Goal: Task Accomplishment & Management: Complete application form

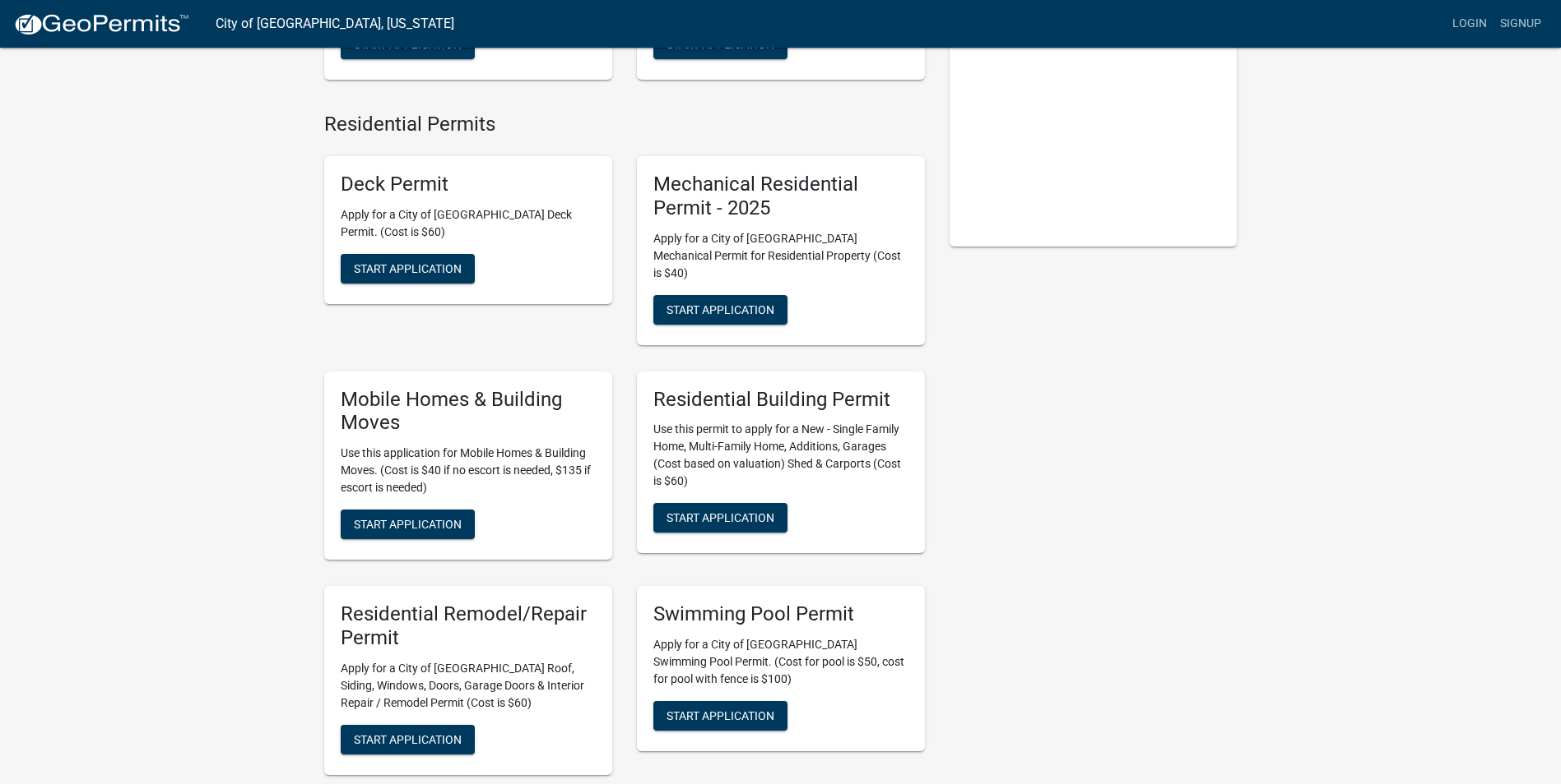
scroll to position [411, 0]
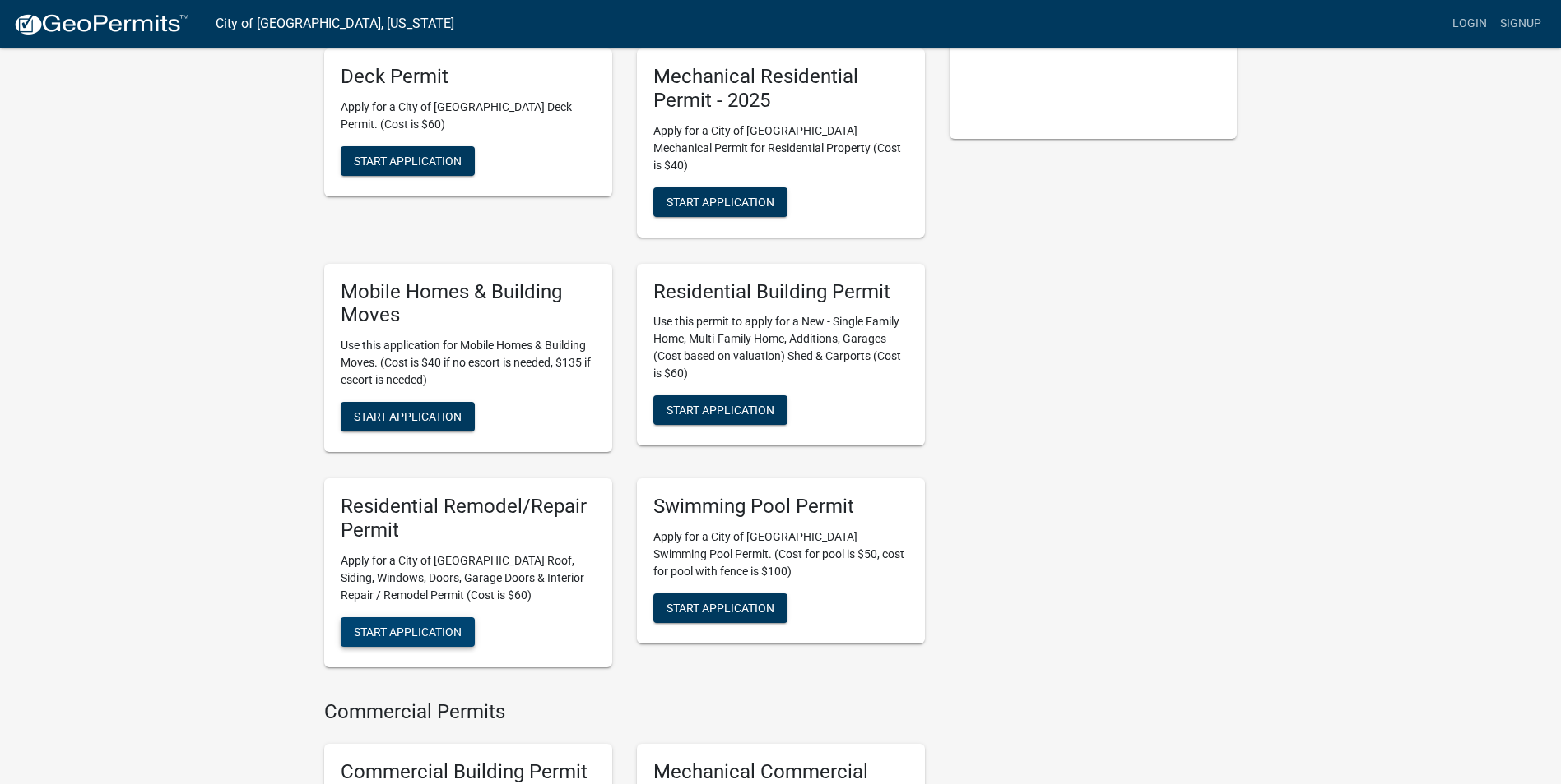
click at [397, 625] on span "Start Application" at bounding box center [407, 631] width 108 height 13
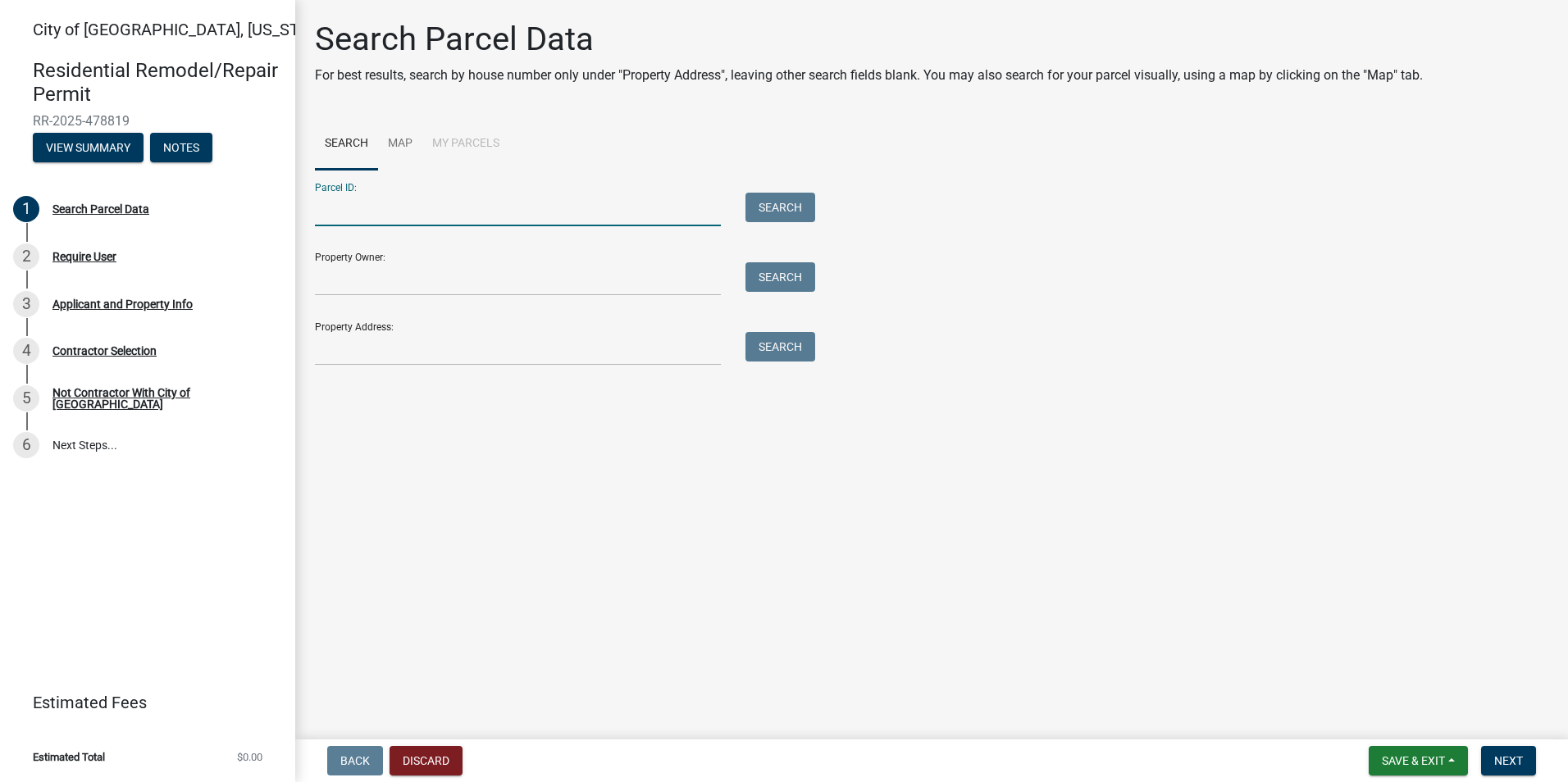
click at [364, 224] on input "Parcel ID:" at bounding box center [518, 210] width 406 height 33
type input "723"
drag, startPoint x: 336, startPoint y: 208, endPoint x: 295, endPoint y: 208, distance: 41.0
click at [295, 208] on div "Search Parcel Data For best results, search by house number only under "Propert…" at bounding box center [932, 200] width 1273 height 360
click at [365, 351] on input "Property Address:" at bounding box center [518, 349] width 406 height 33
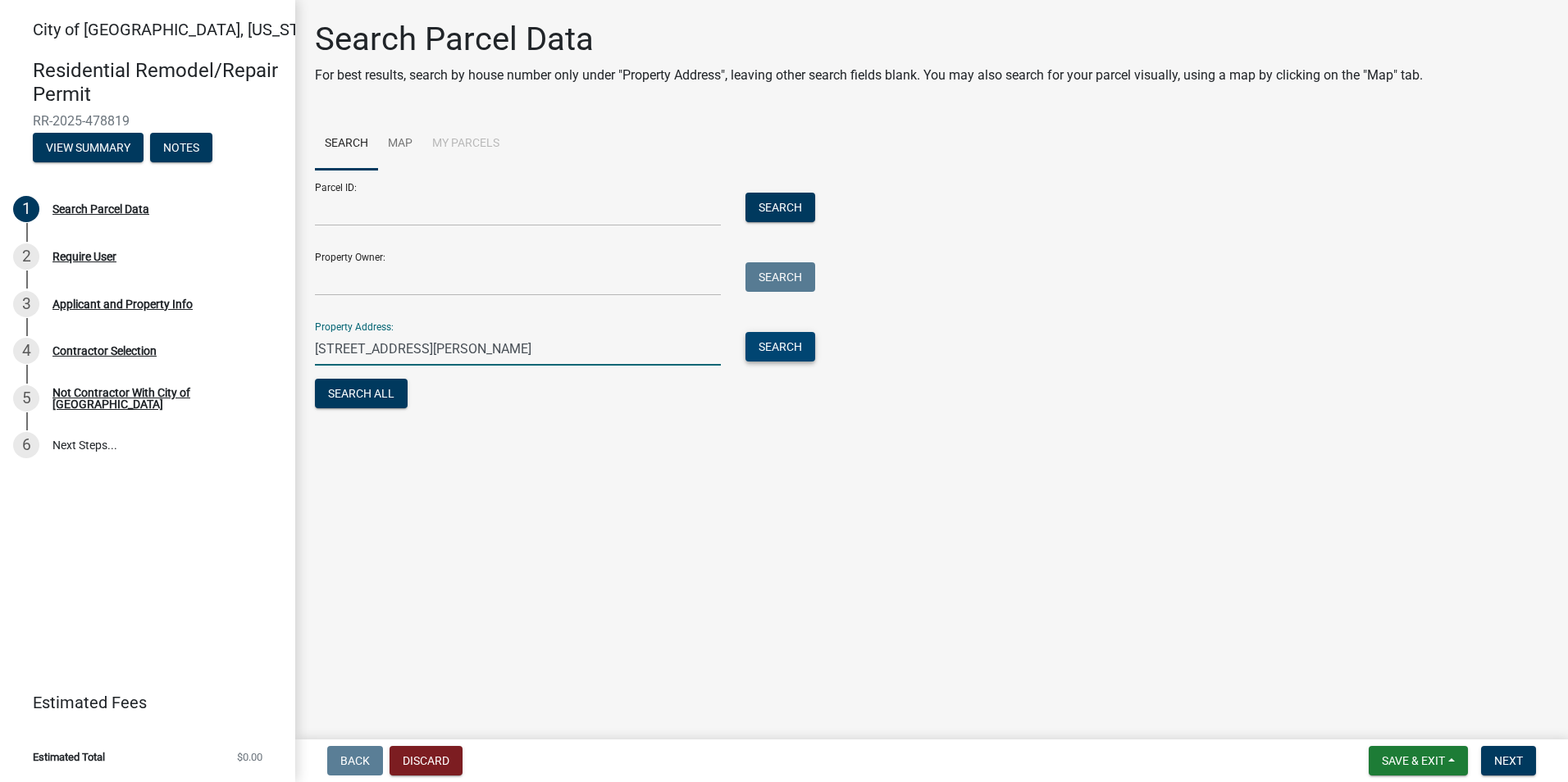
type input "[STREET_ADDRESS][PERSON_NAME]"
click at [797, 345] on button "Search" at bounding box center [780, 347] width 70 height 30
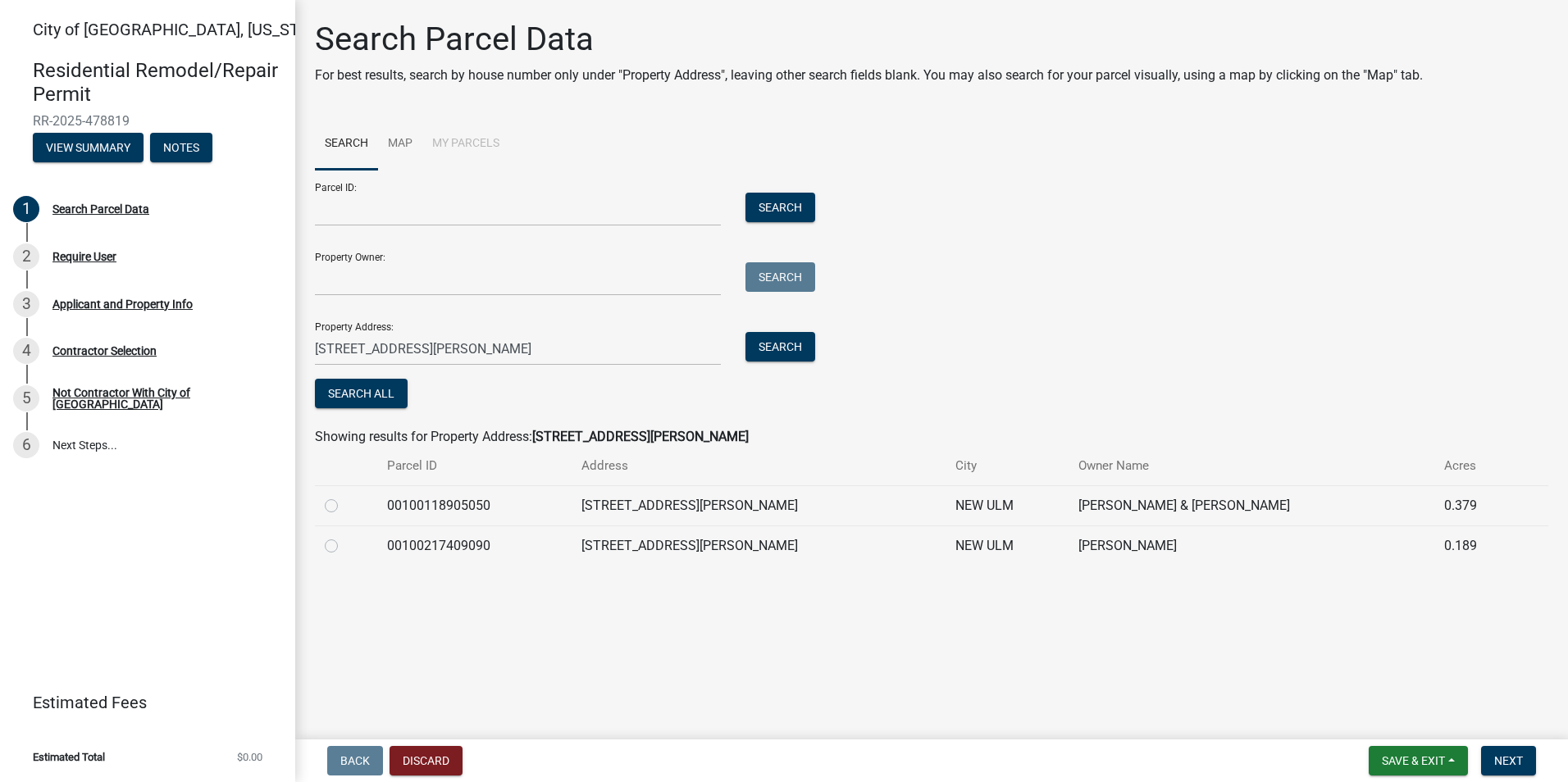
click at [345, 537] on label at bounding box center [345, 537] width 0 height 0
click at [345, 547] on input "radio" at bounding box center [350, 542] width 11 height 11
radio input "true"
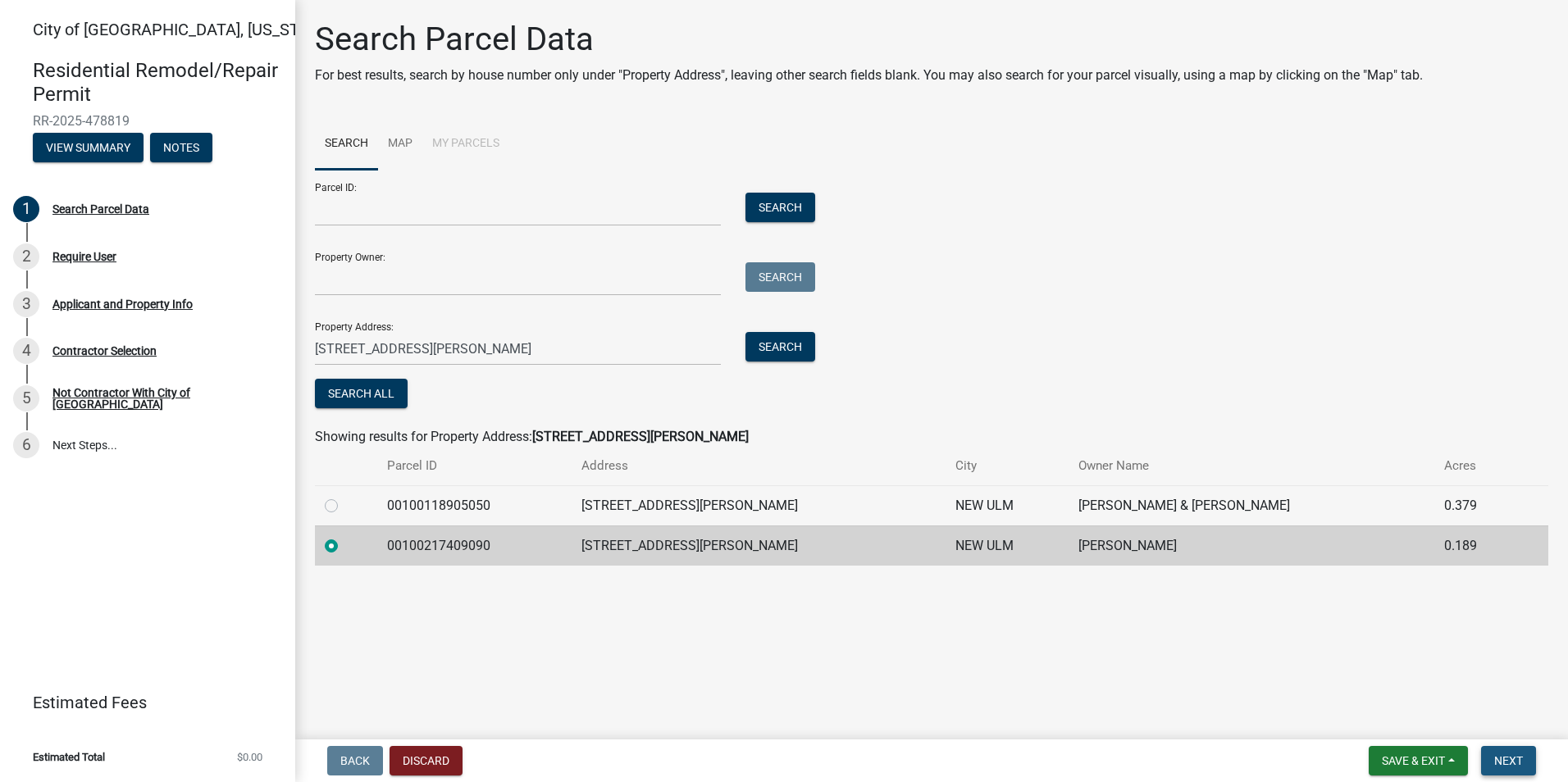
click at [1517, 765] on span "Next" at bounding box center [1508, 760] width 29 height 13
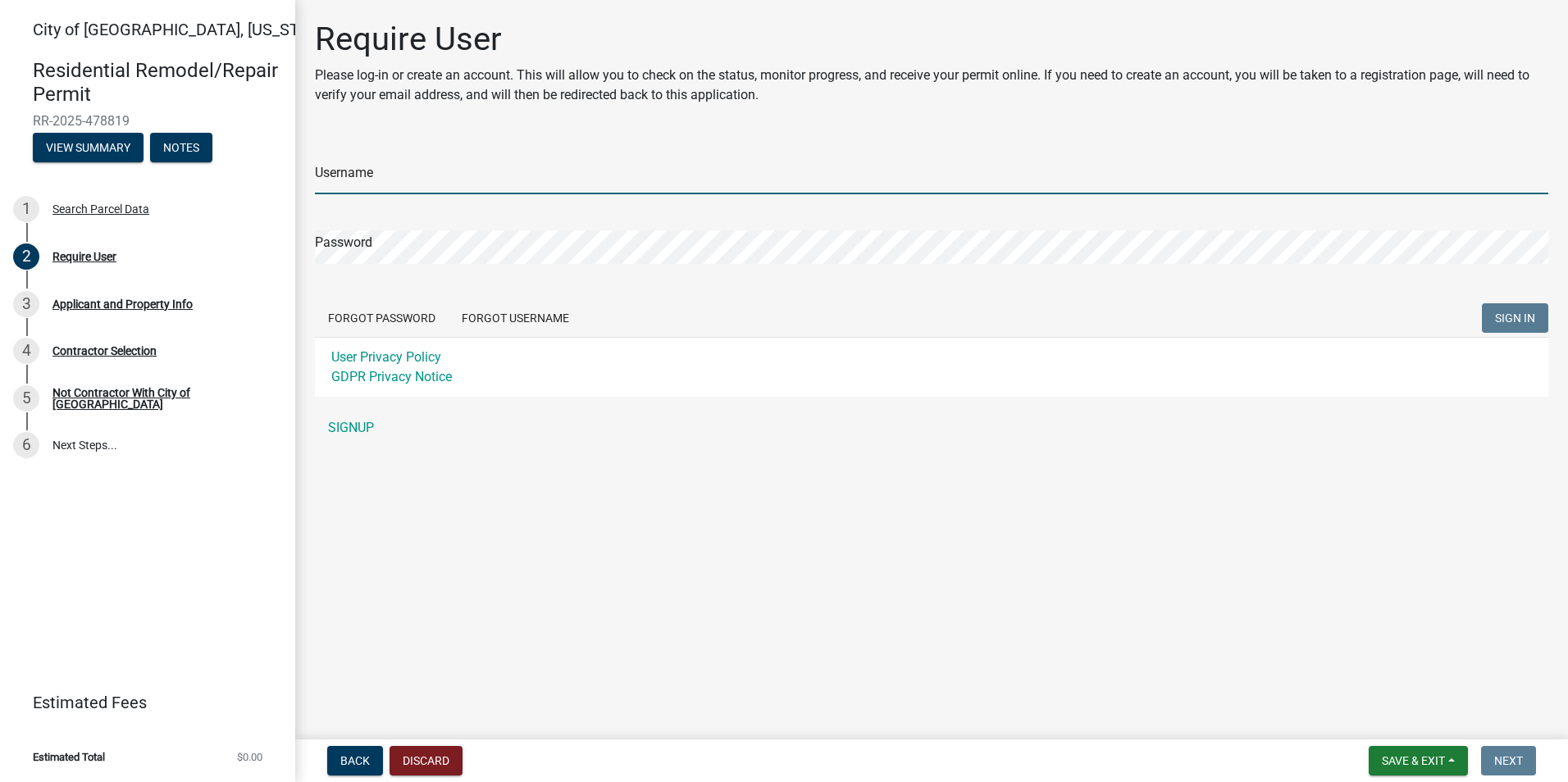
type input "KatieWW"
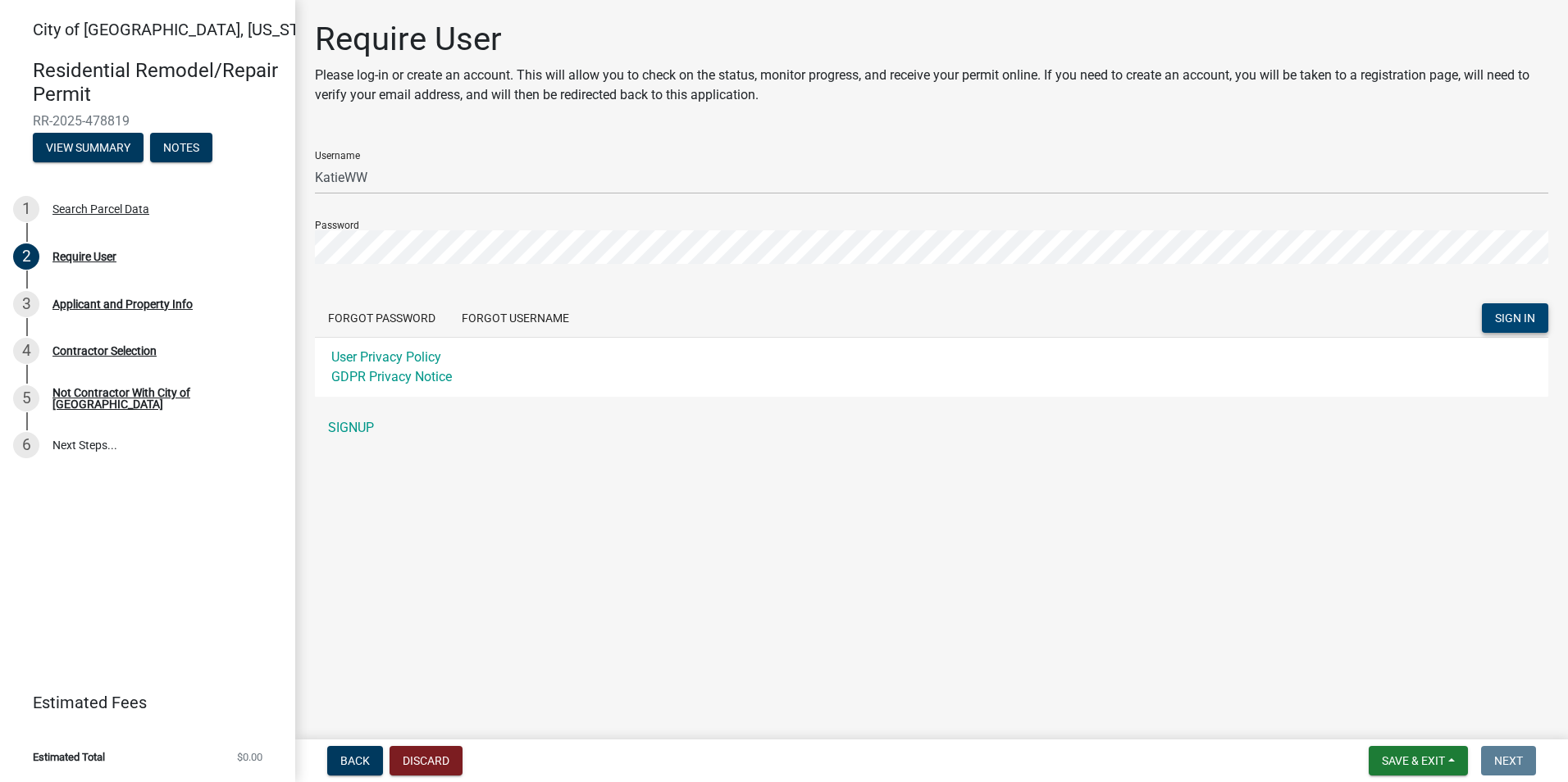
click at [1518, 316] on span "SIGN IN" at bounding box center [1515, 317] width 40 height 13
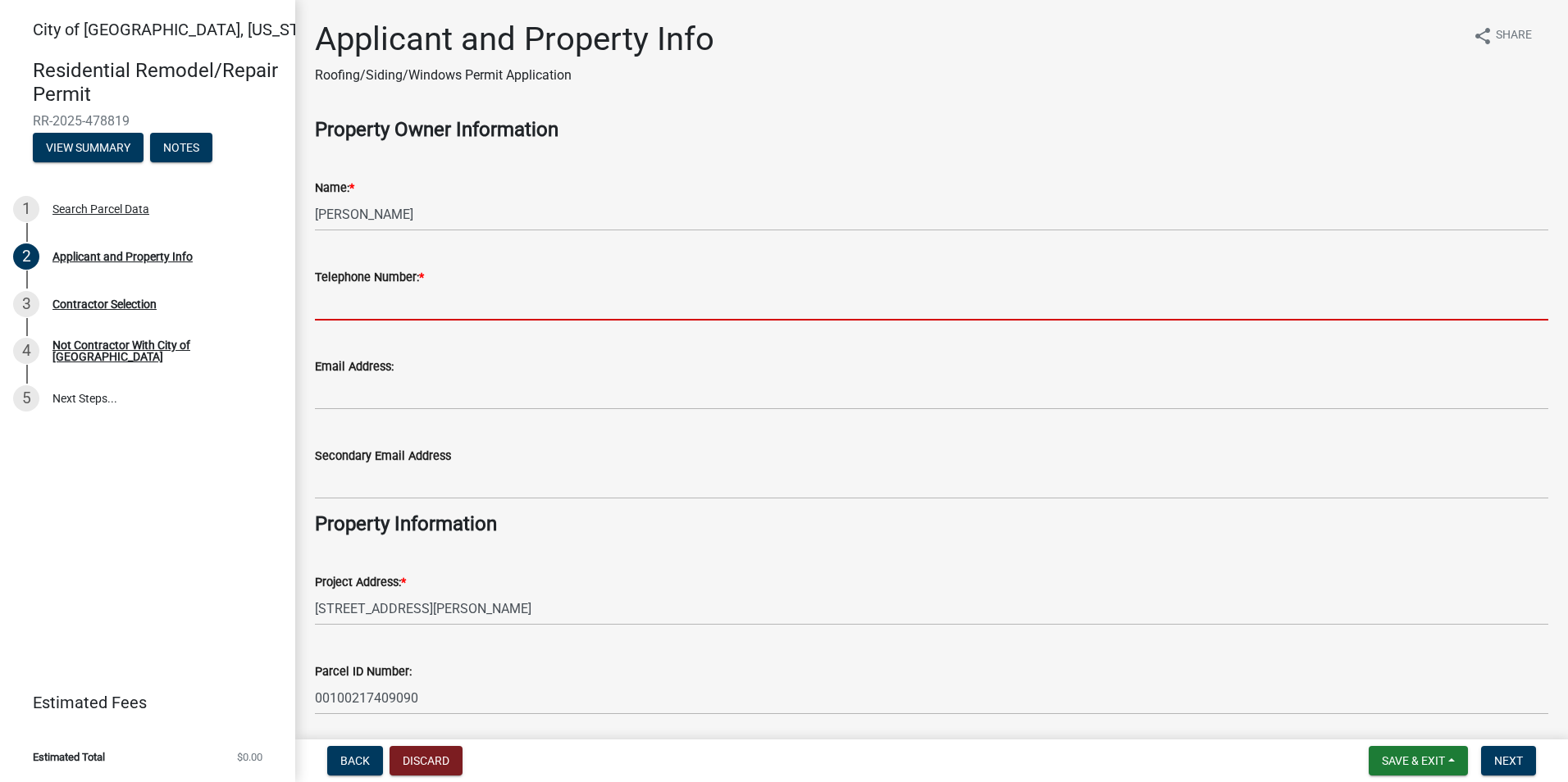
click at [395, 311] on input "Telephone Number: *" at bounding box center [932, 303] width 1233 height 33
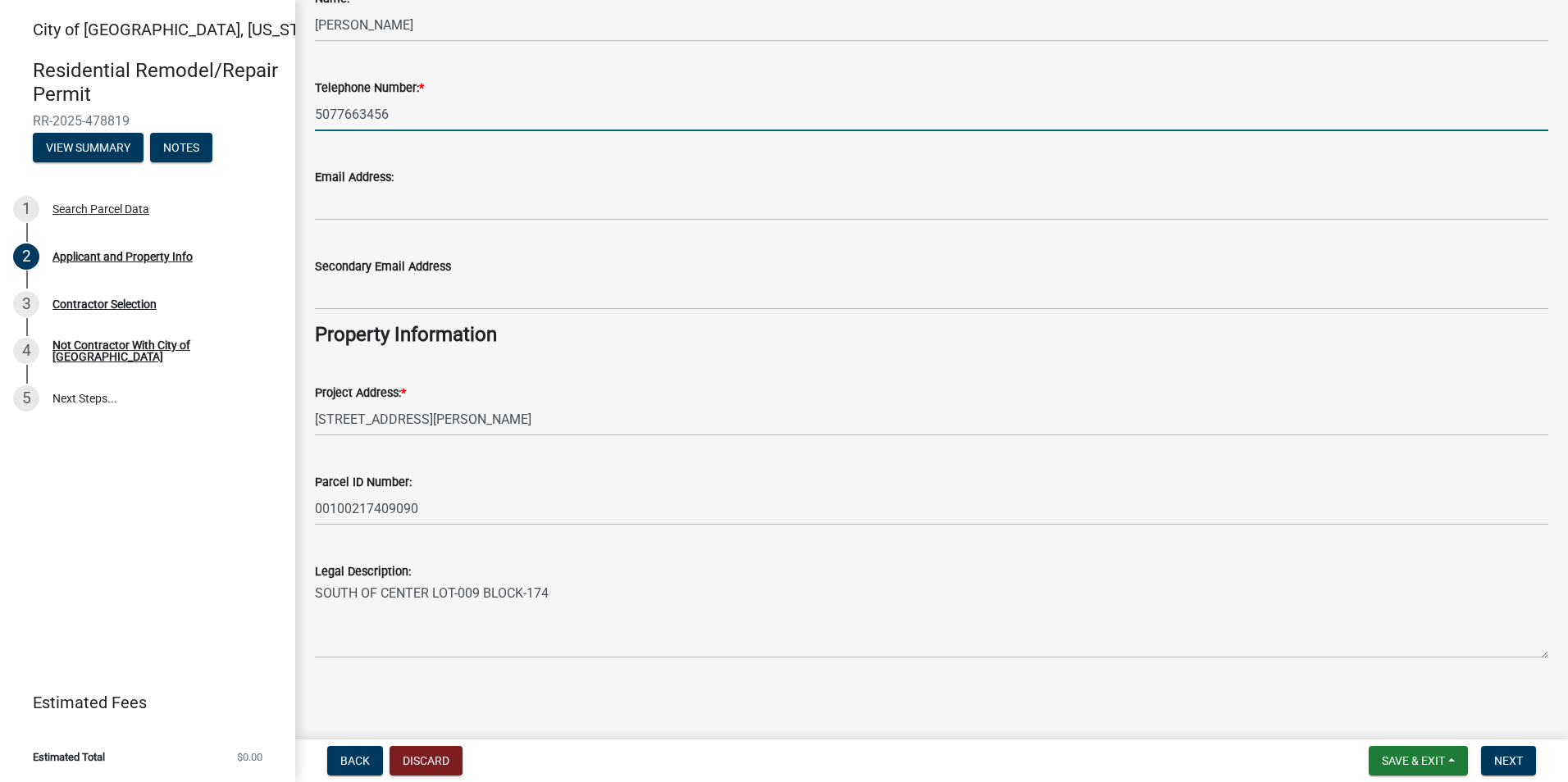
scroll to position [192, 0]
type input "5077663456"
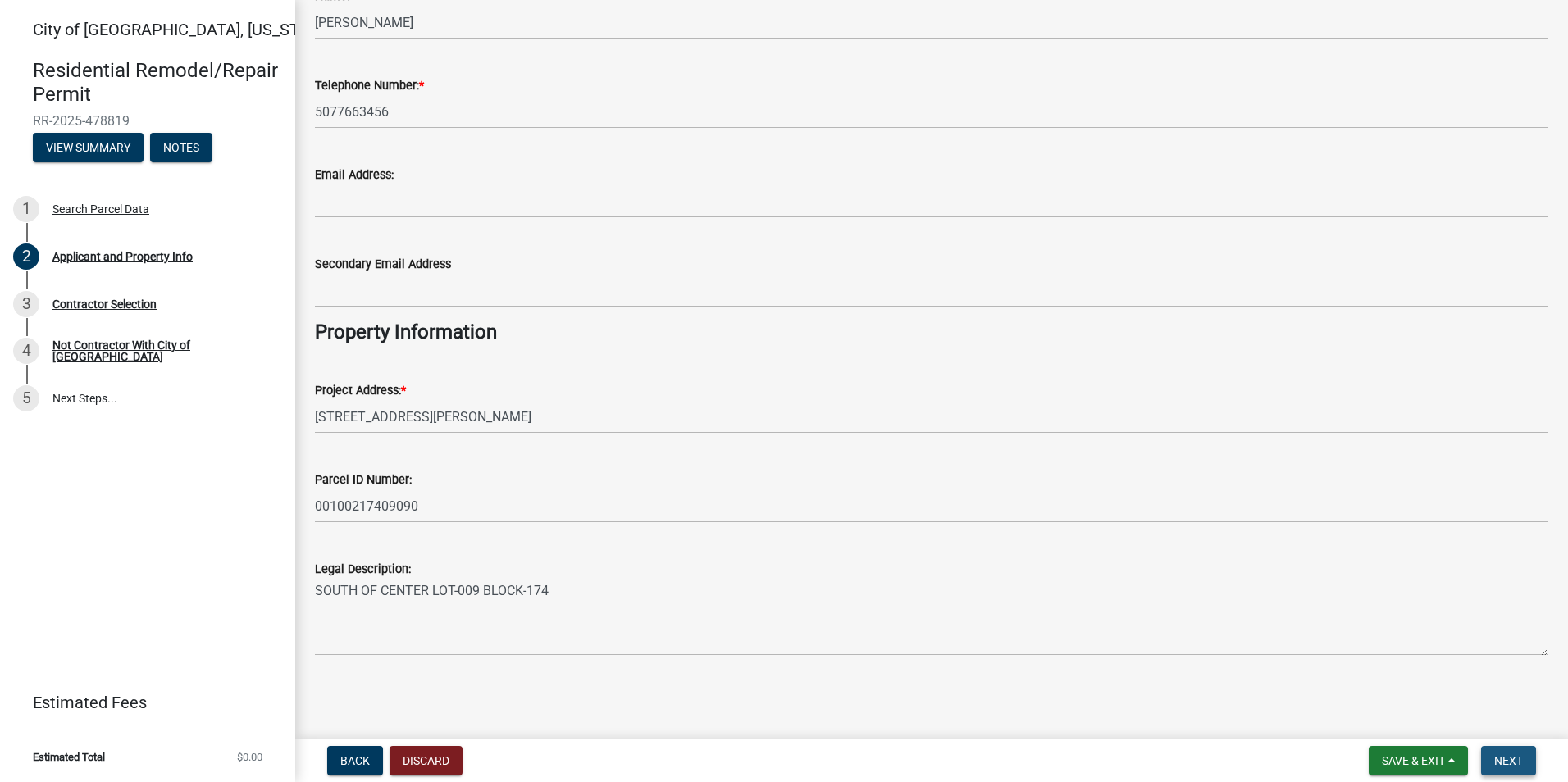
click at [1515, 762] on span "Next" at bounding box center [1508, 760] width 29 height 13
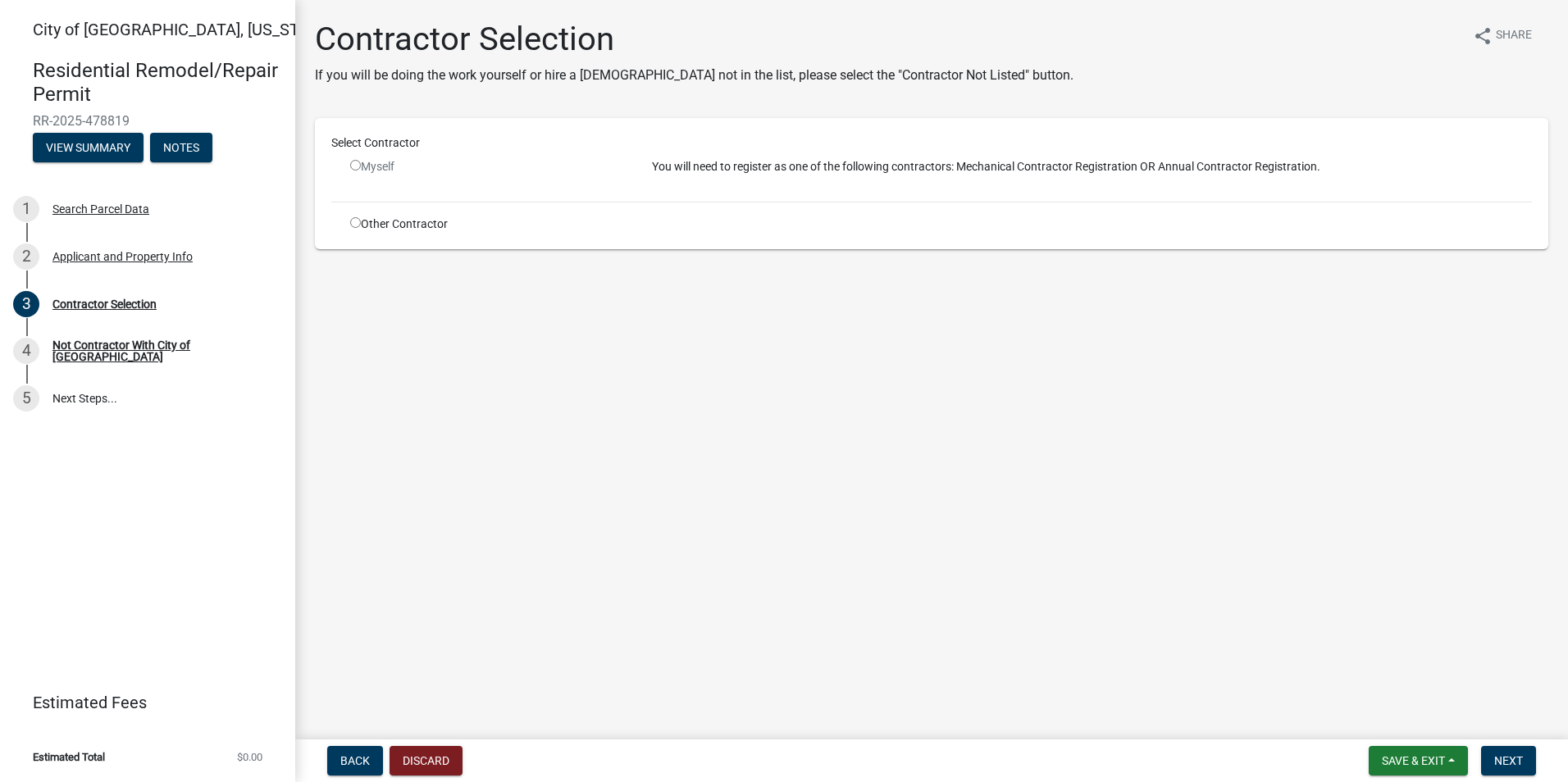
click at [356, 226] on input "radio" at bounding box center [356, 223] width 11 height 11
radio input "true"
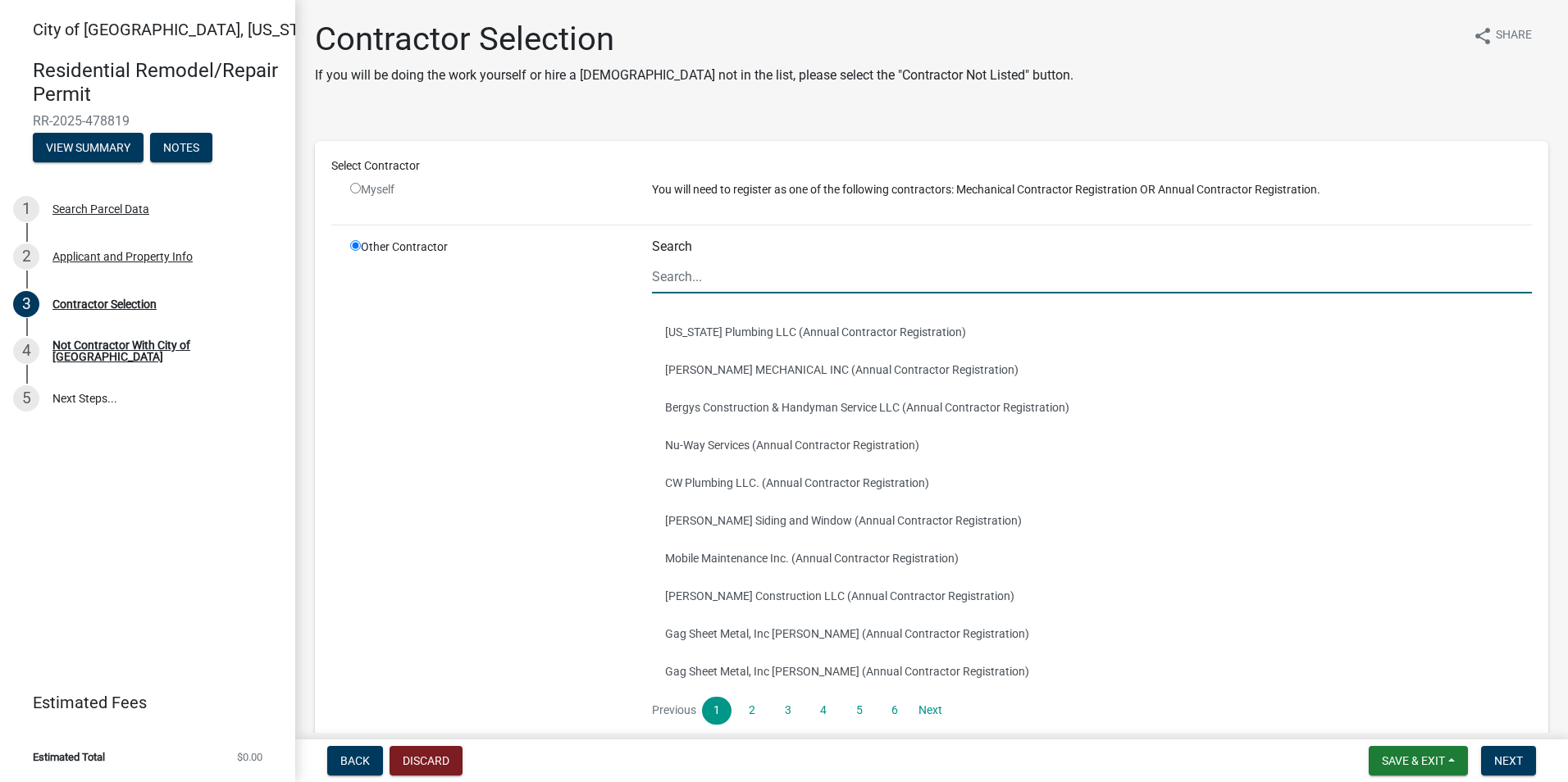
click at [719, 278] on input "Search" at bounding box center [1092, 277] width 881 height 33
type input "Window World"
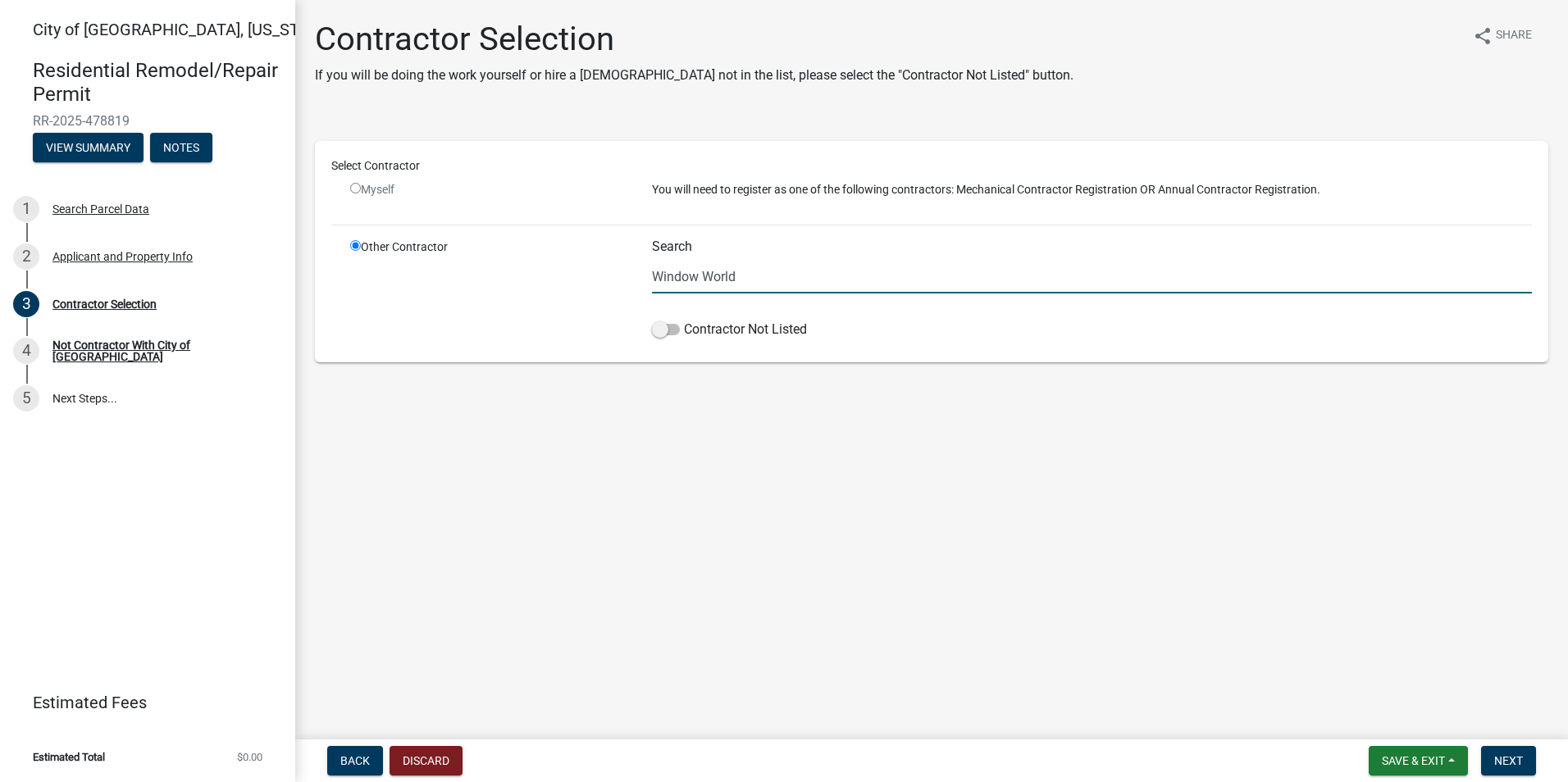
click at [765, 279] on input "Window World" at bounding box center [1092, 277] width 881 height 33
drag, startPoint x: 756, startPoint y: 272, endPoint x: 622, endPoint y: 272, distance: 134.0
click at [622, 272] on div "Other Contractor Search Window World Contractor Not Listed" at bounding box center [941, 292] width 1207 height 107
type input "k"
type input "s"
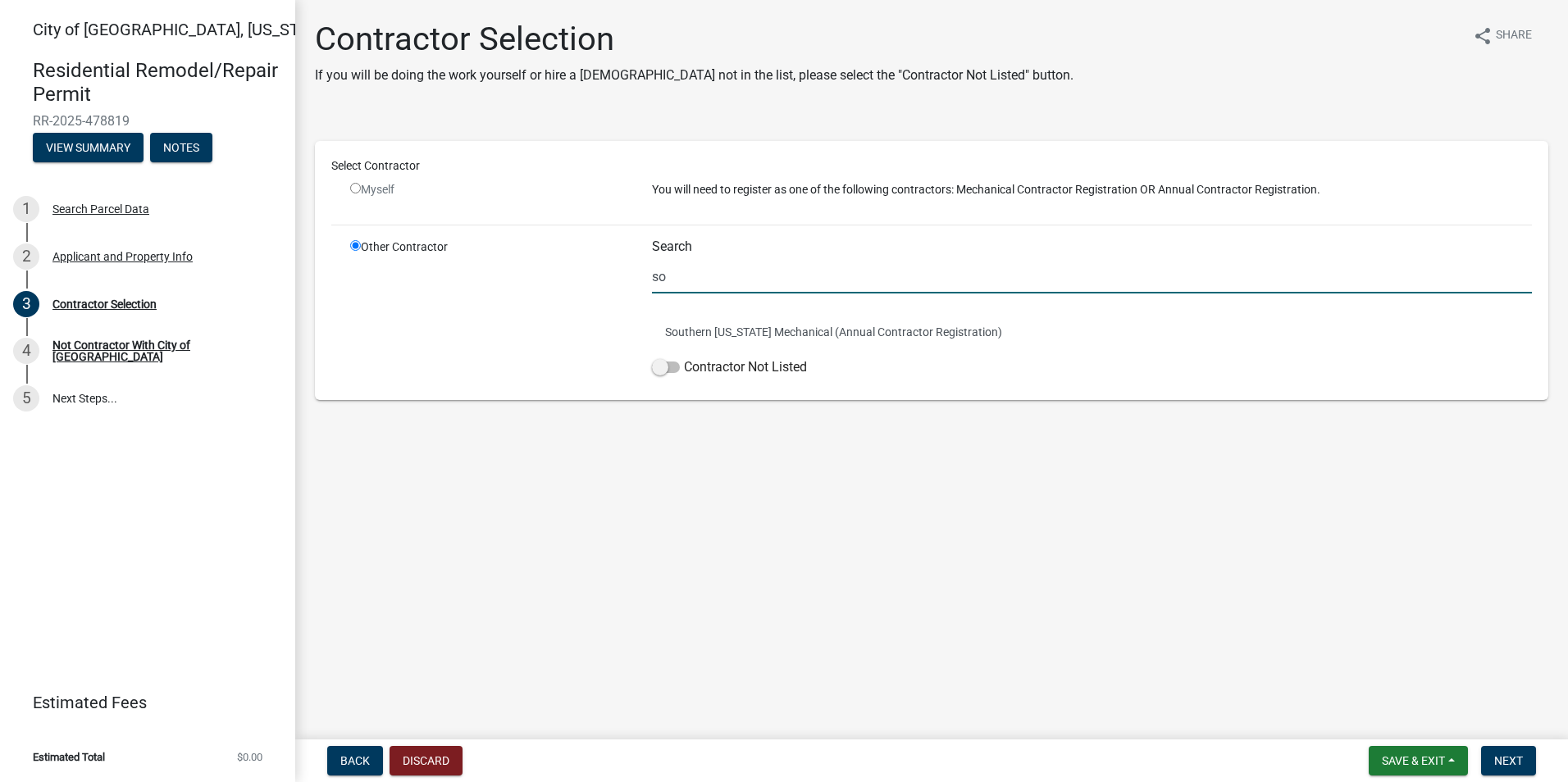
type input "s"
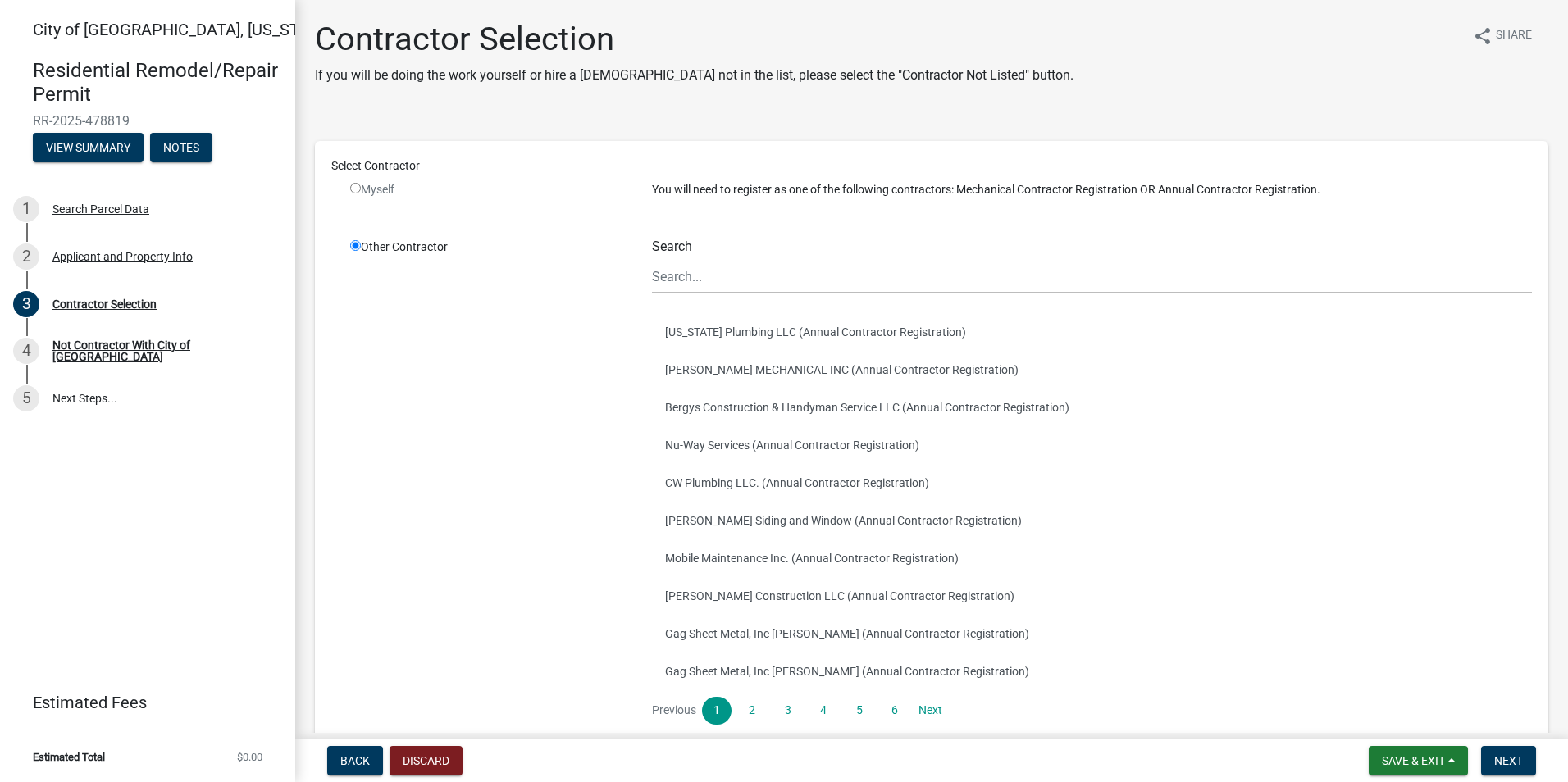
click at [356, 190] on input "radio" at bounding box center [356, 188] width 11 height 11
radio input "false"
radio input "true"
click at [356, 190] on input "radio" at bounding box center [356, 188] width 11 height 11
radio input "false"
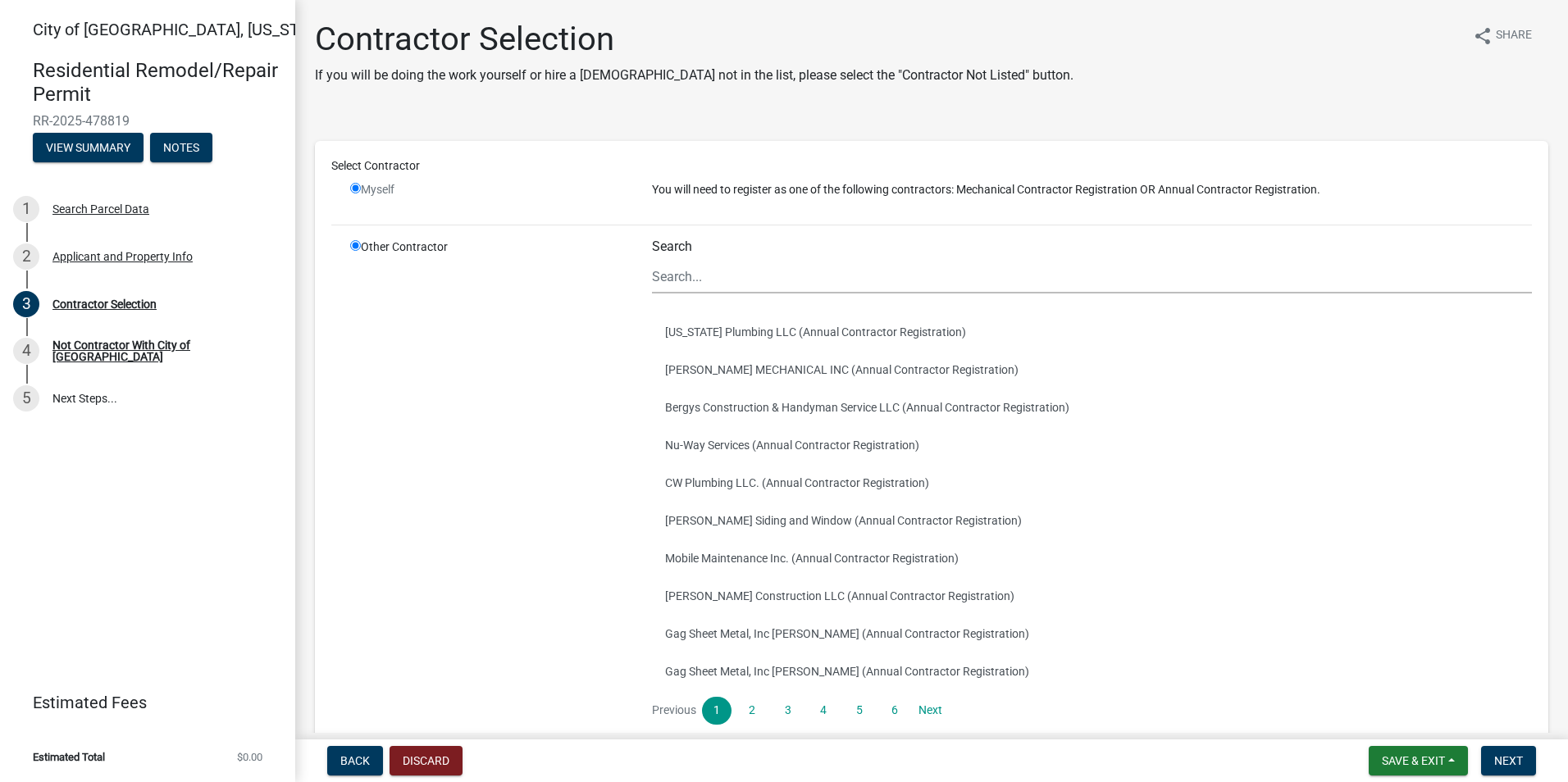
radio input "true"
click at [364, 186] on div "Myself" at bounding box center [489, 189] width 277 height 17
click at [359, 186] on input "radio" at bounding box center [356, 188] width 11 height 11
radio input "false"
radio input "true"
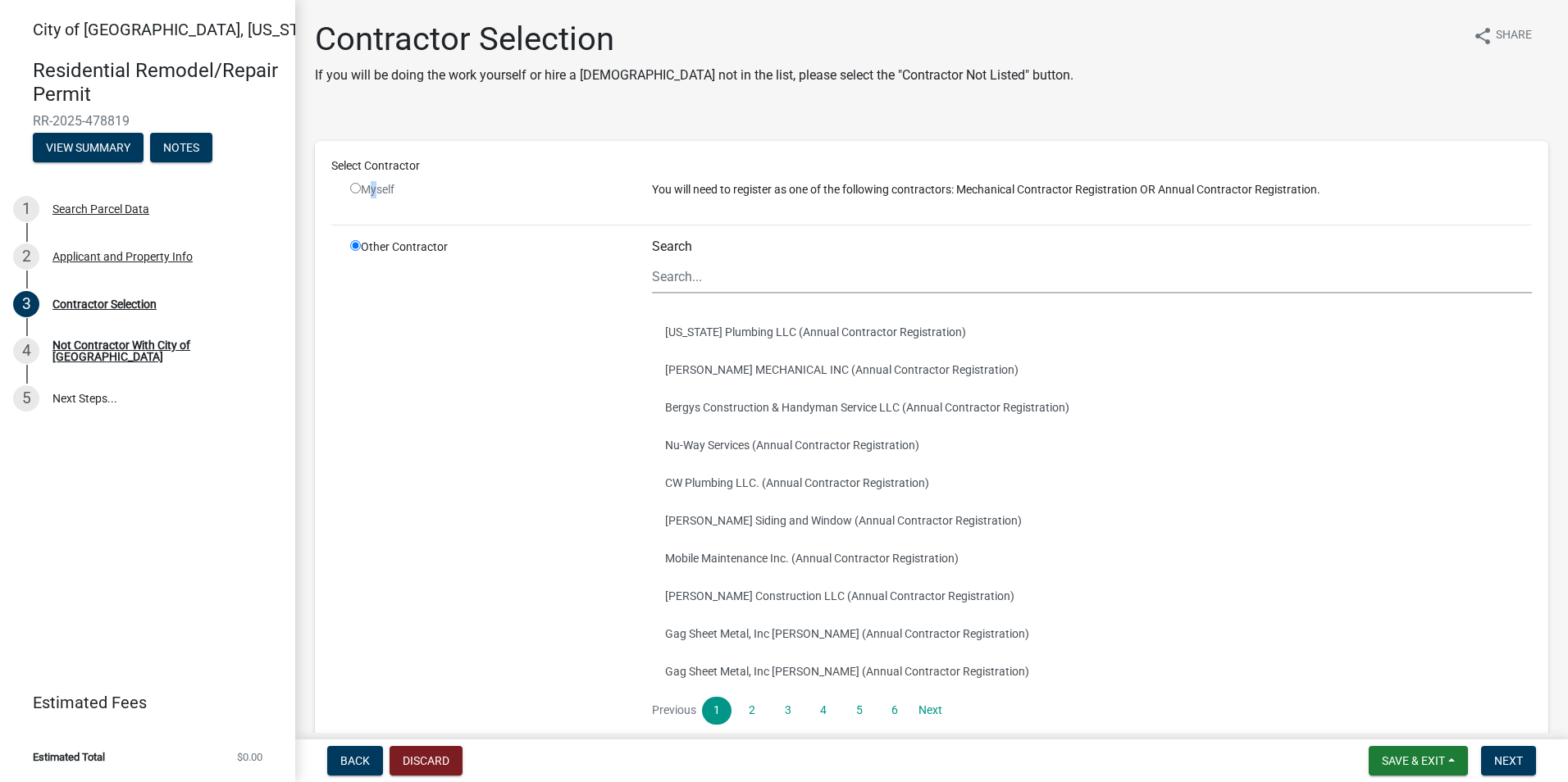
click at [355, 189] on input "radio" at bounding box center [356, 188] width 11 height 11
radio input "false"
radio input "true"
click at [355, 189] on input "radio" at bounding box center [356, 188] width 11 height 11
radio input "false"
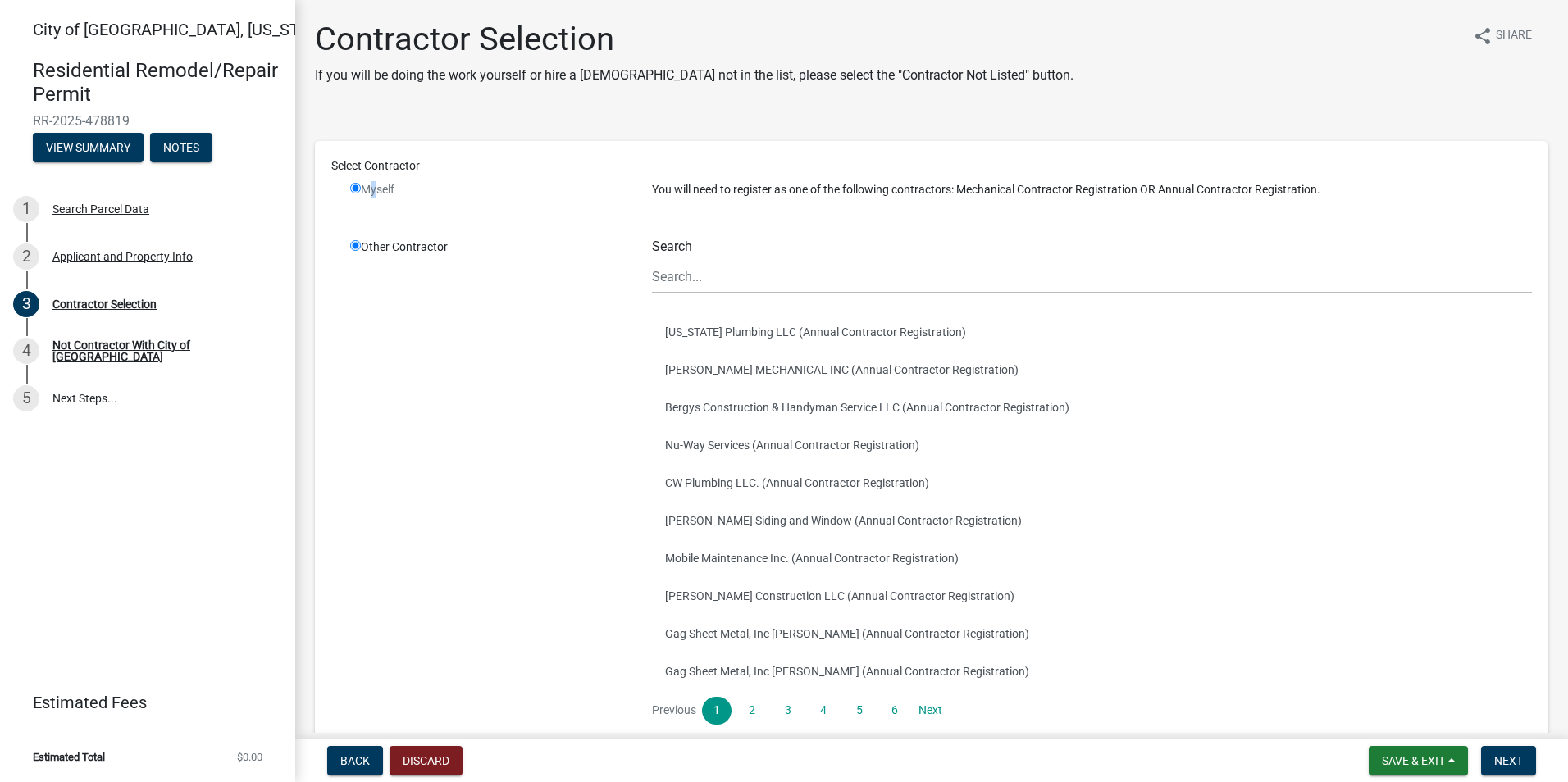
radio input "true"
click at [705, 269] on input "Search" at bounding box center [1092, 277] width 881 height 33
click at [767, 274] on input "Window World" at bounding box center [1092, 277] width 881 height 33
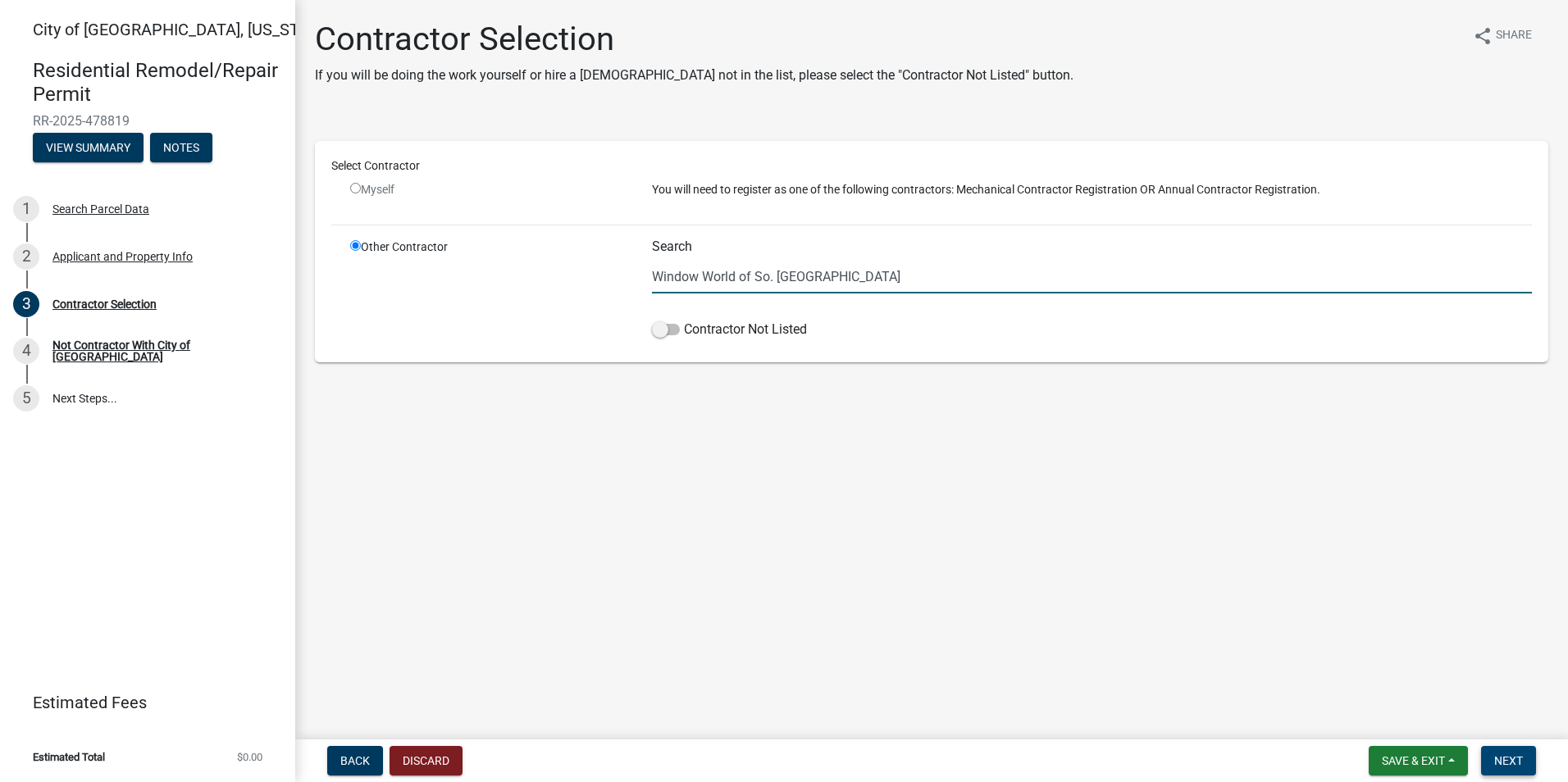
type input "Window World of So. MN"
click at [1511, 762] on span "Next" at bounding box center [1508, 760] width 29 height 13
click at [656, 332] on span at bounding box center [666, 330] width 28 height 12
click at [684, 320] on input "Contractor Not Listed" at bounding box center [684, 320] width 0 height 0
click at [1504, 760] on span "Next" at bounding box center [1508, 760] width 29 height 13
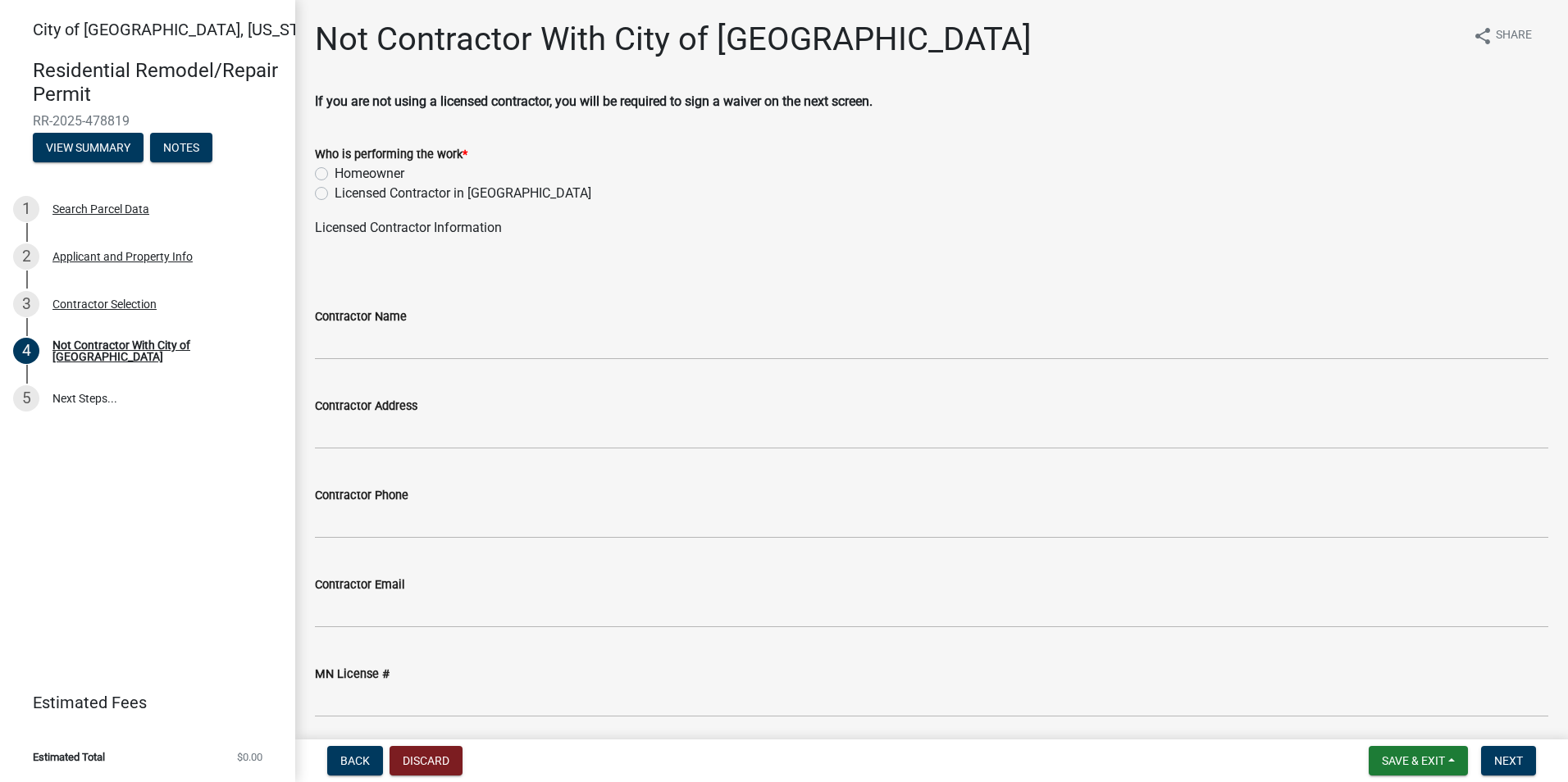
click at [335, 197] on label "Licensed Contractor in MN" at bounding box center [463, 194] width 257 height 20
click at [335, 194] on input "Licensed Contractor in MN" at bounding box center [340, 189] width 11 height 11
radio input "true"
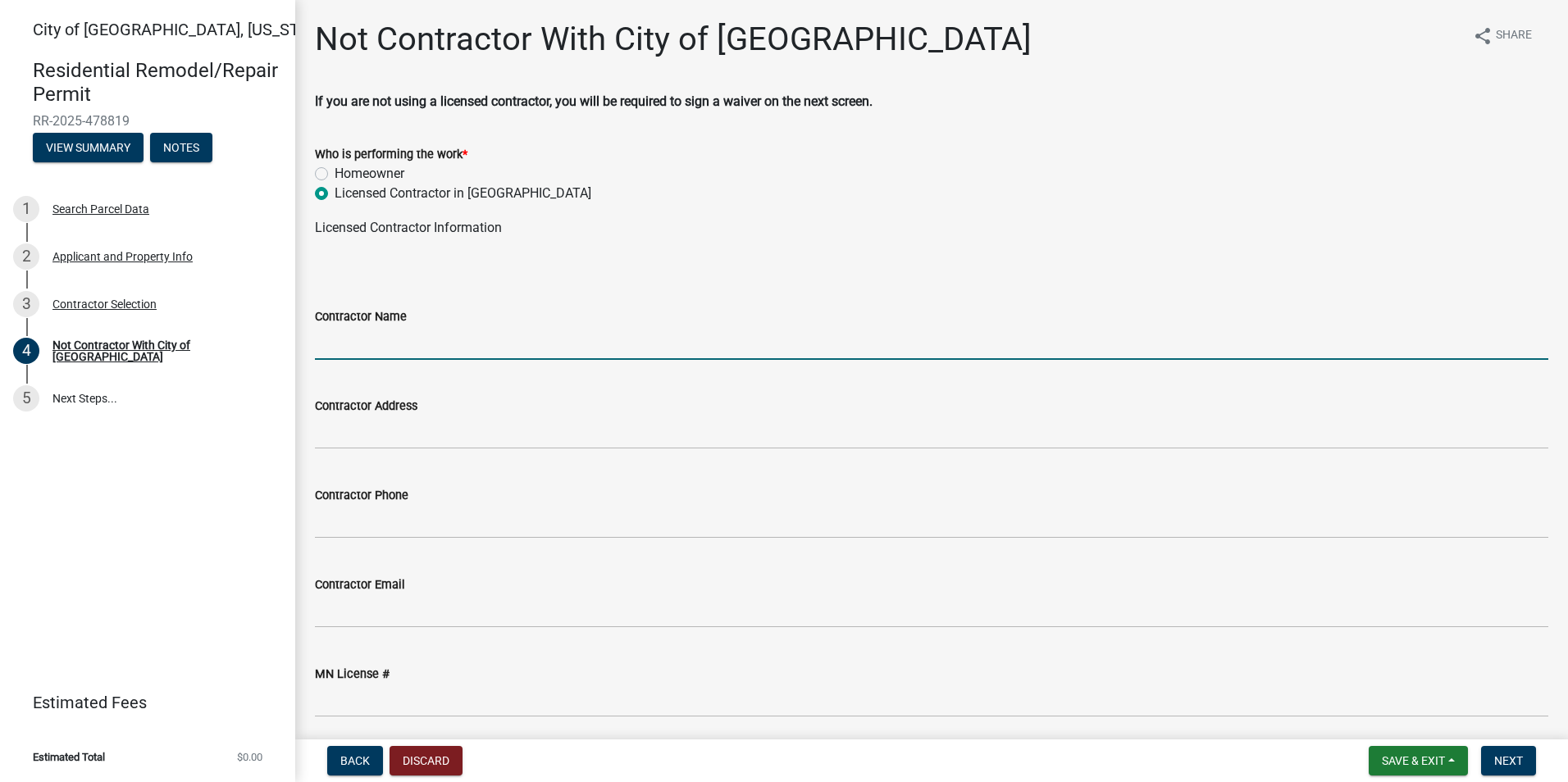
click at [380, 346] on input "Contractor Name" at bounding box center [932, 343] width 1233 height 33
type input "Window World of So. MN"
type input "1030 South Victory DR."
type input "5073888078"
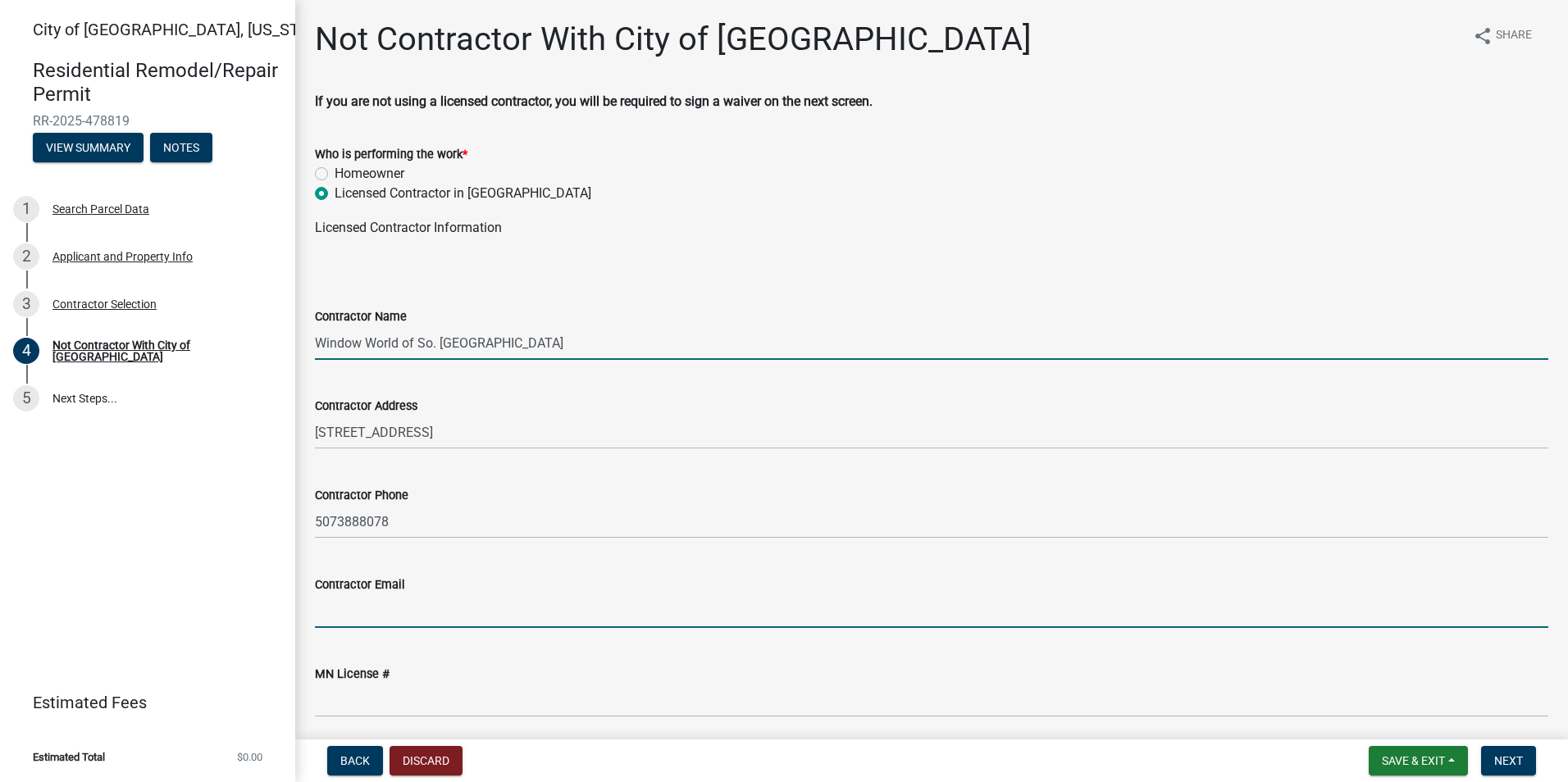
type input "katie@windowworldmankato.com"
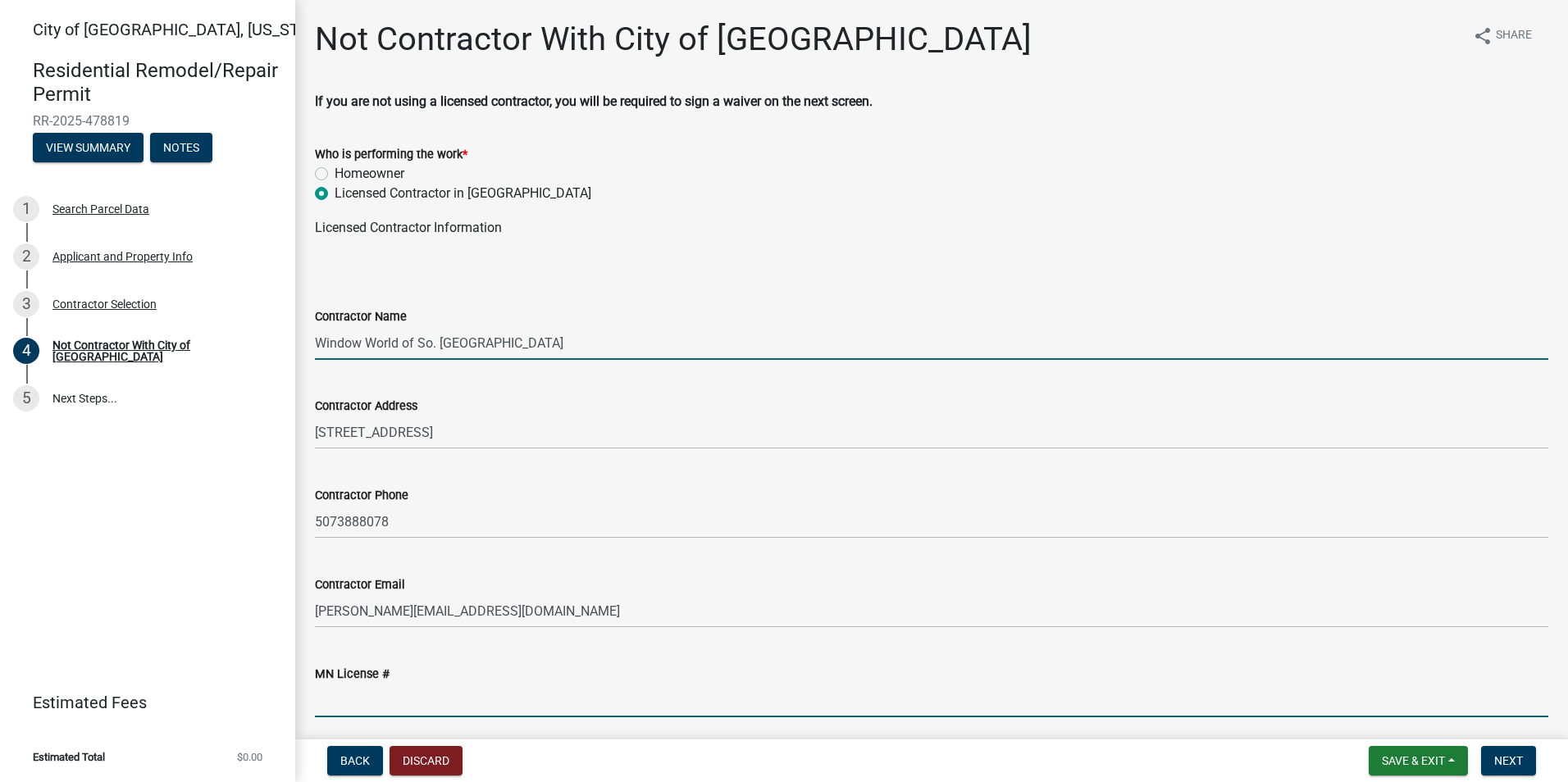
type input "BC669799"
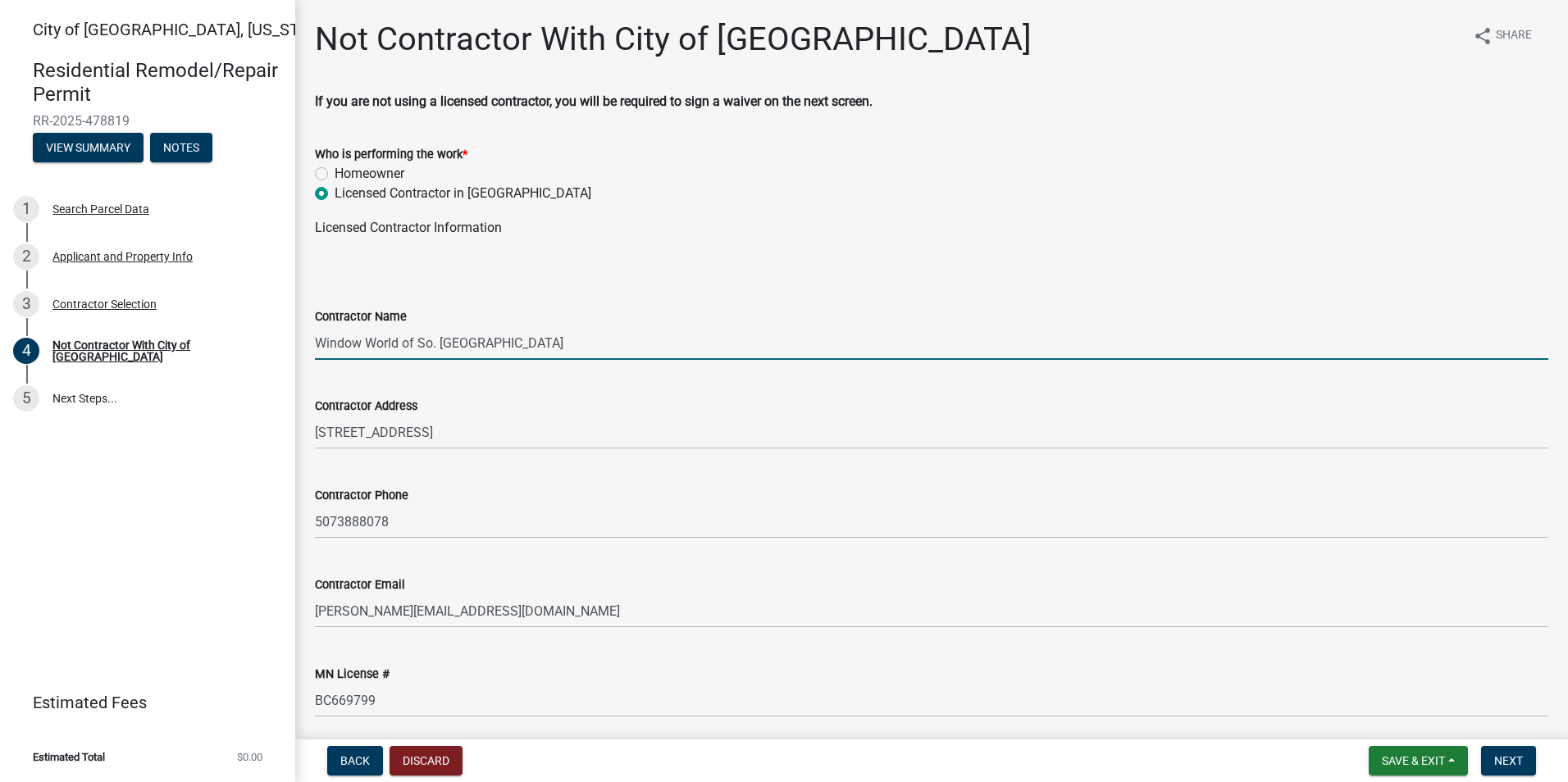
scroll to position [61, 0]
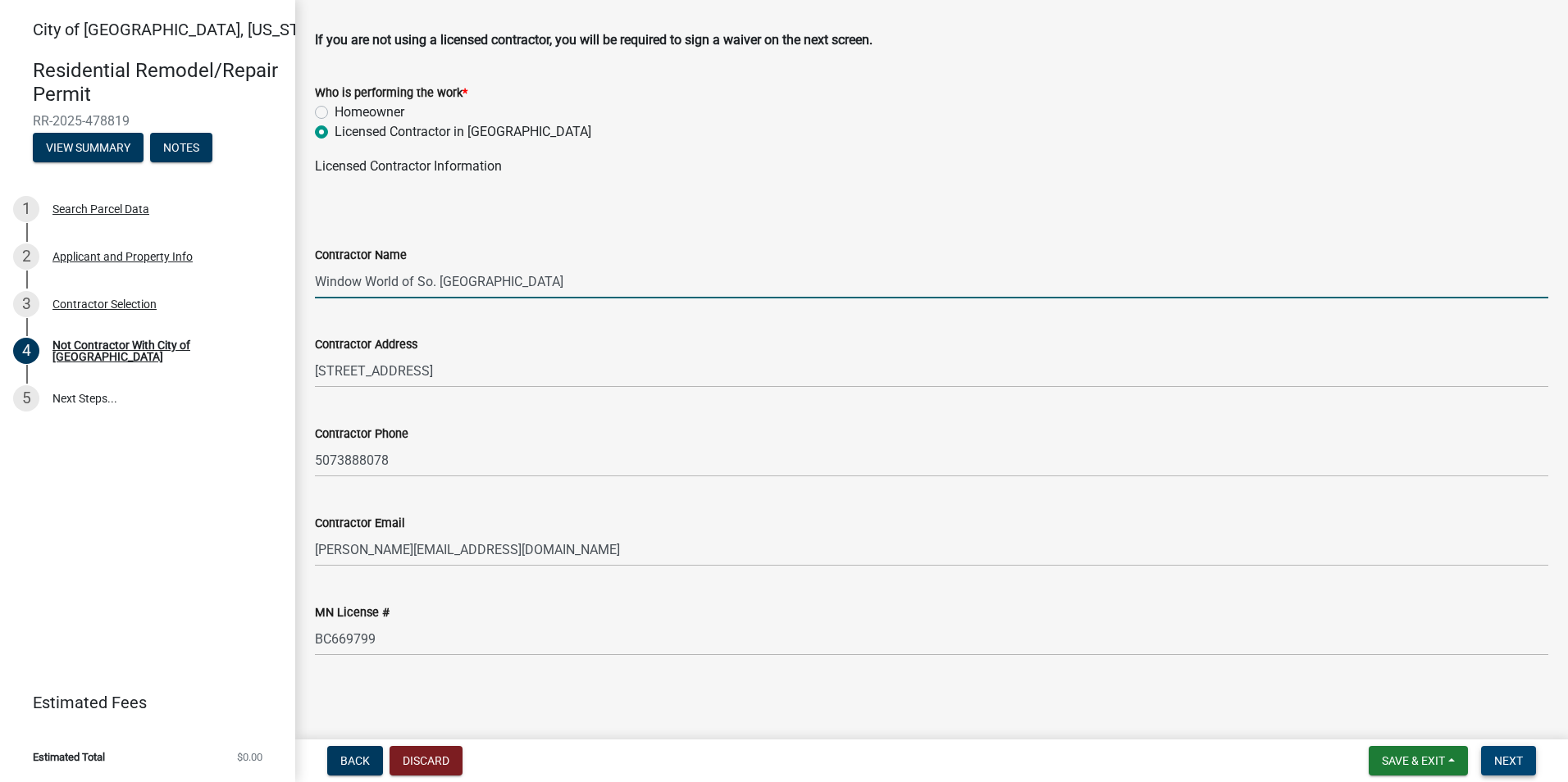
click at [1522, 772] on button "Next" at bounding box center [1509, 761] width 55 height 30
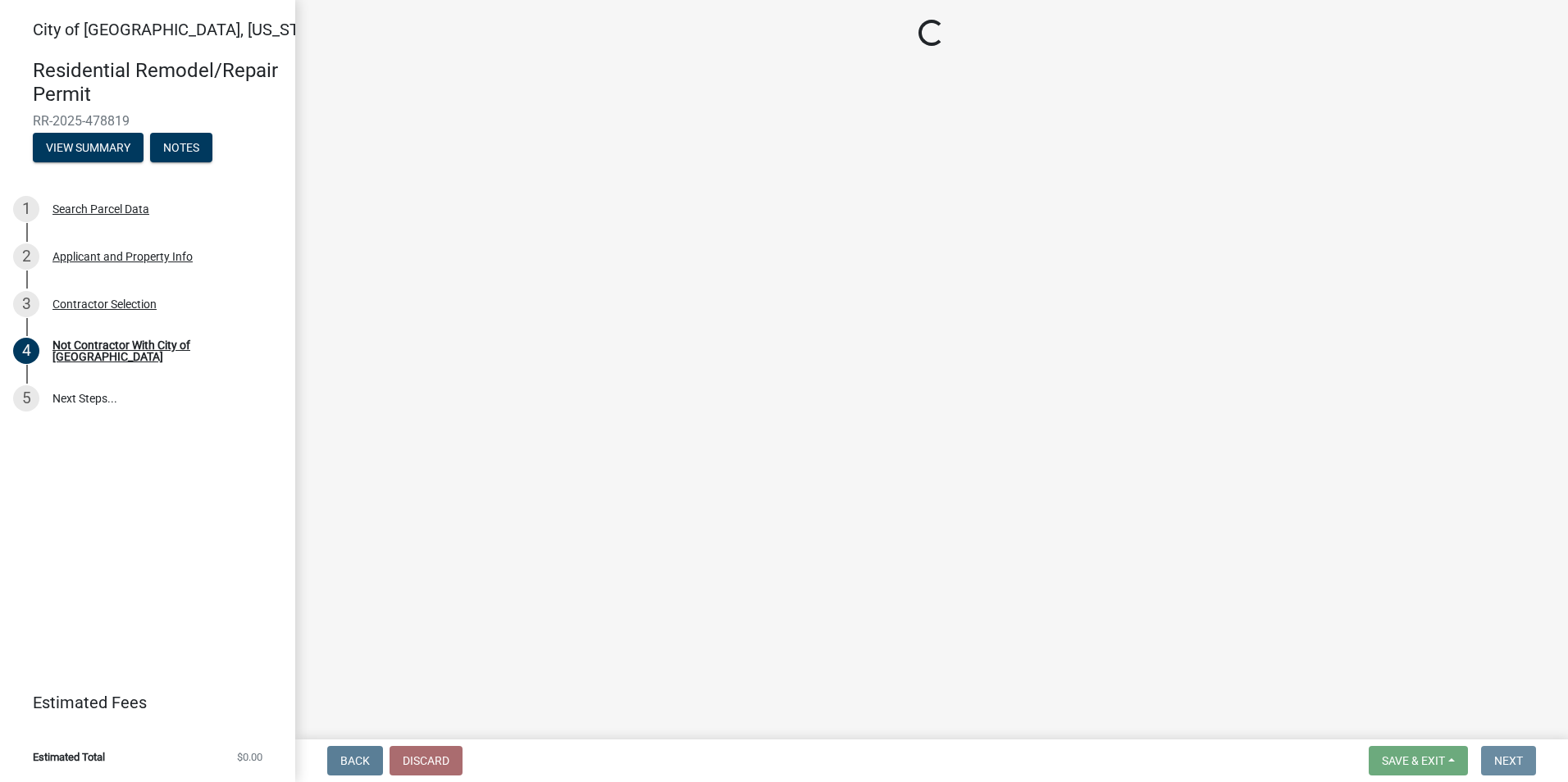
scroll to position [0, 0]
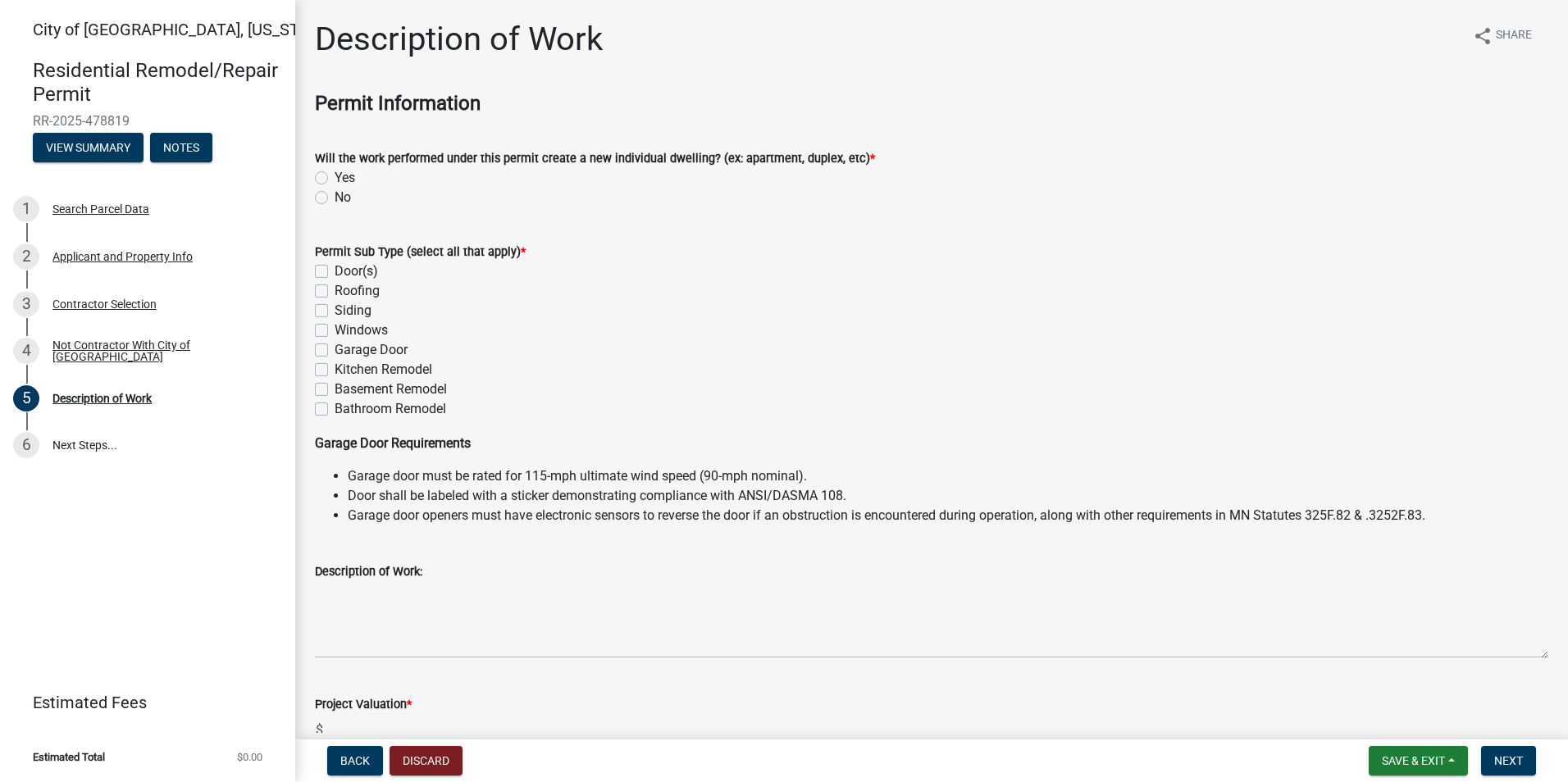
click at [335, 199] on label "No" at bounding box center [343, 198] width 17 height 20
click at [335, 199] on input "No" at bounding box center [340, 193] width 11 height 11
radio input "true"
click at [335, 333] on label "Windows" at bounding box center [361, 331] width 53 height 20
click at [335, 331] on input "Windows" at bounding box center [340, 326] width 11 height 11
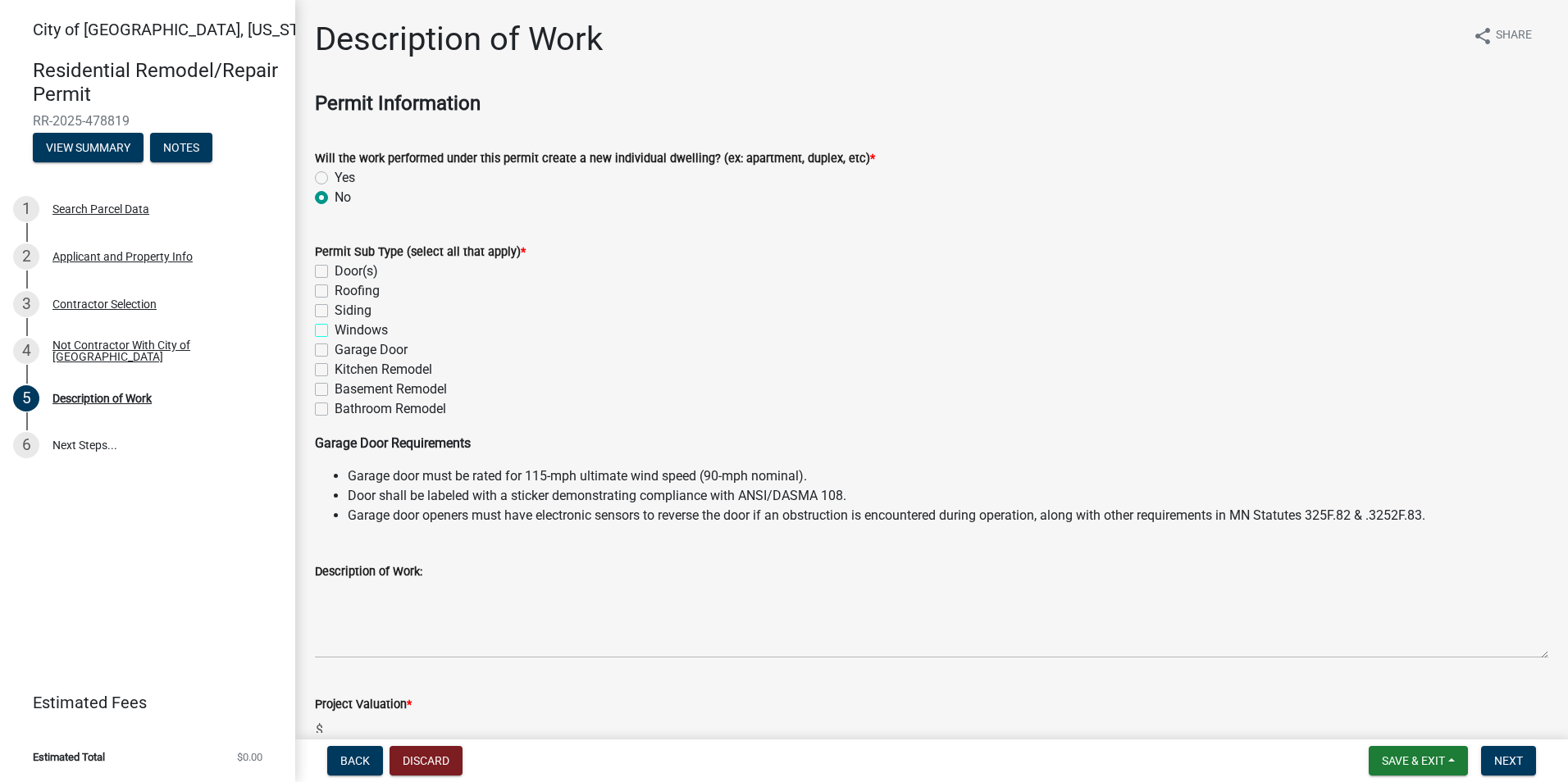
checkbox input "true"
checkbox input "false"
checkbox input "true"
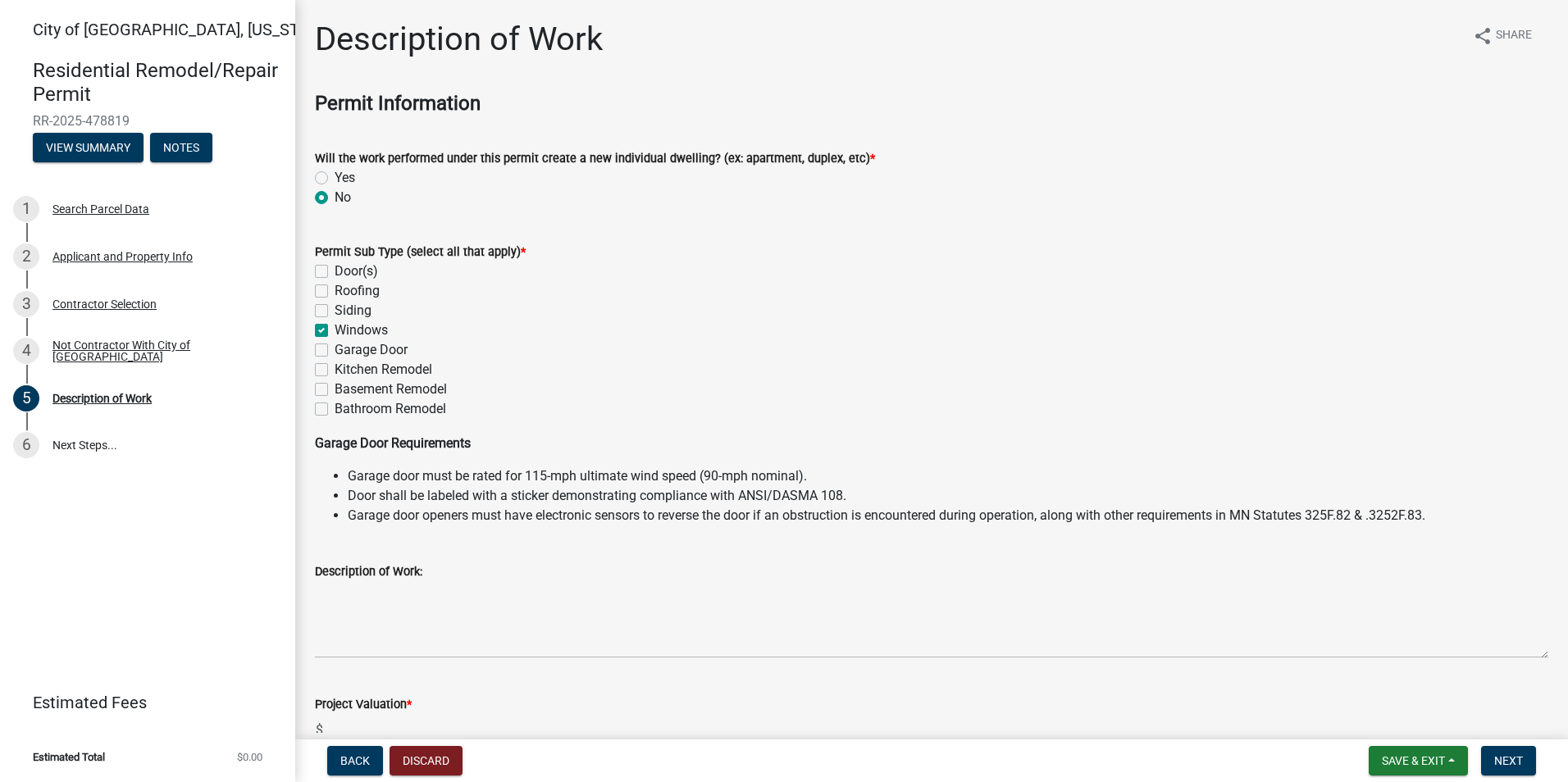
checkbox input "false"
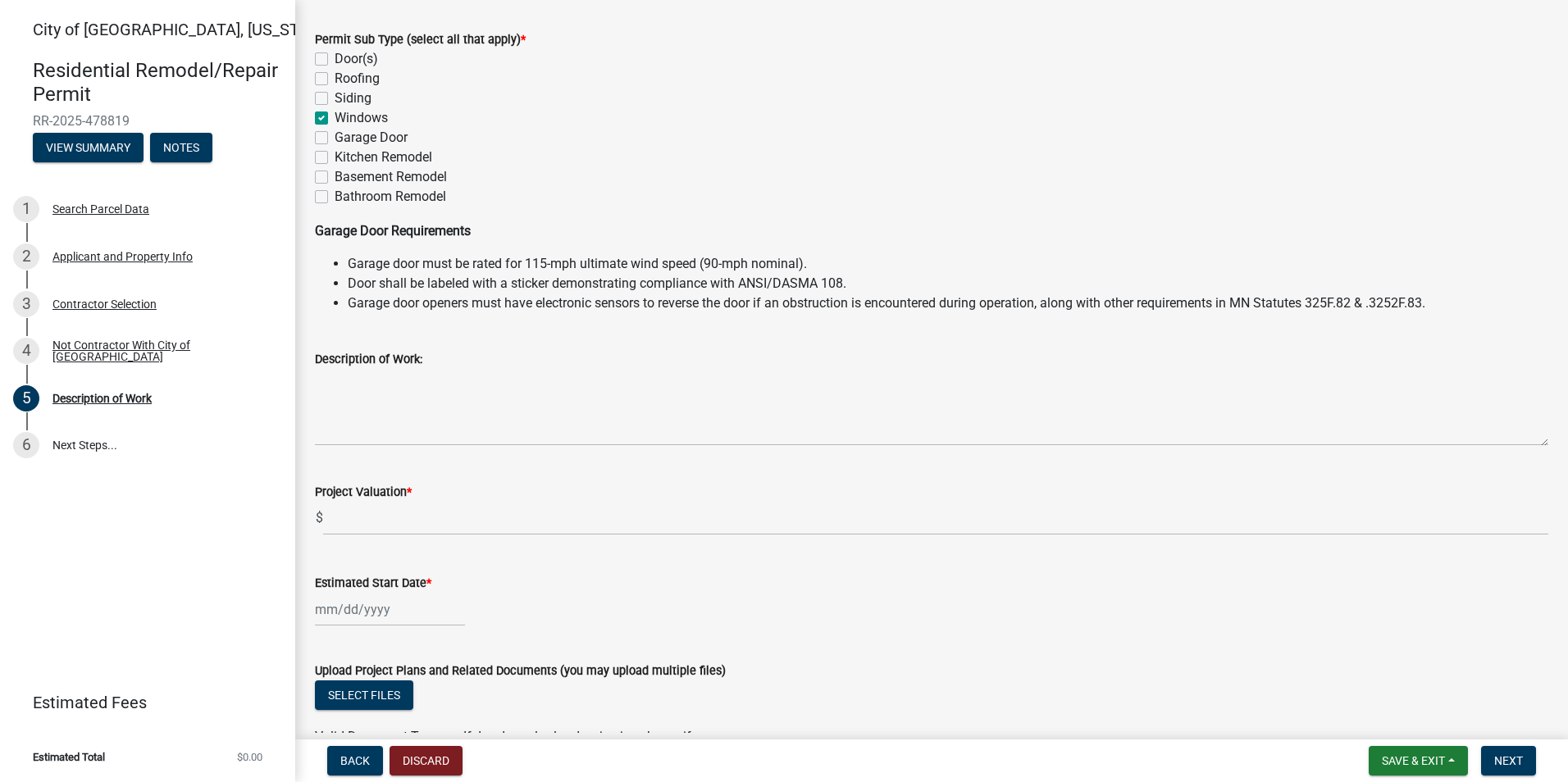
scroll to position [246, 0]
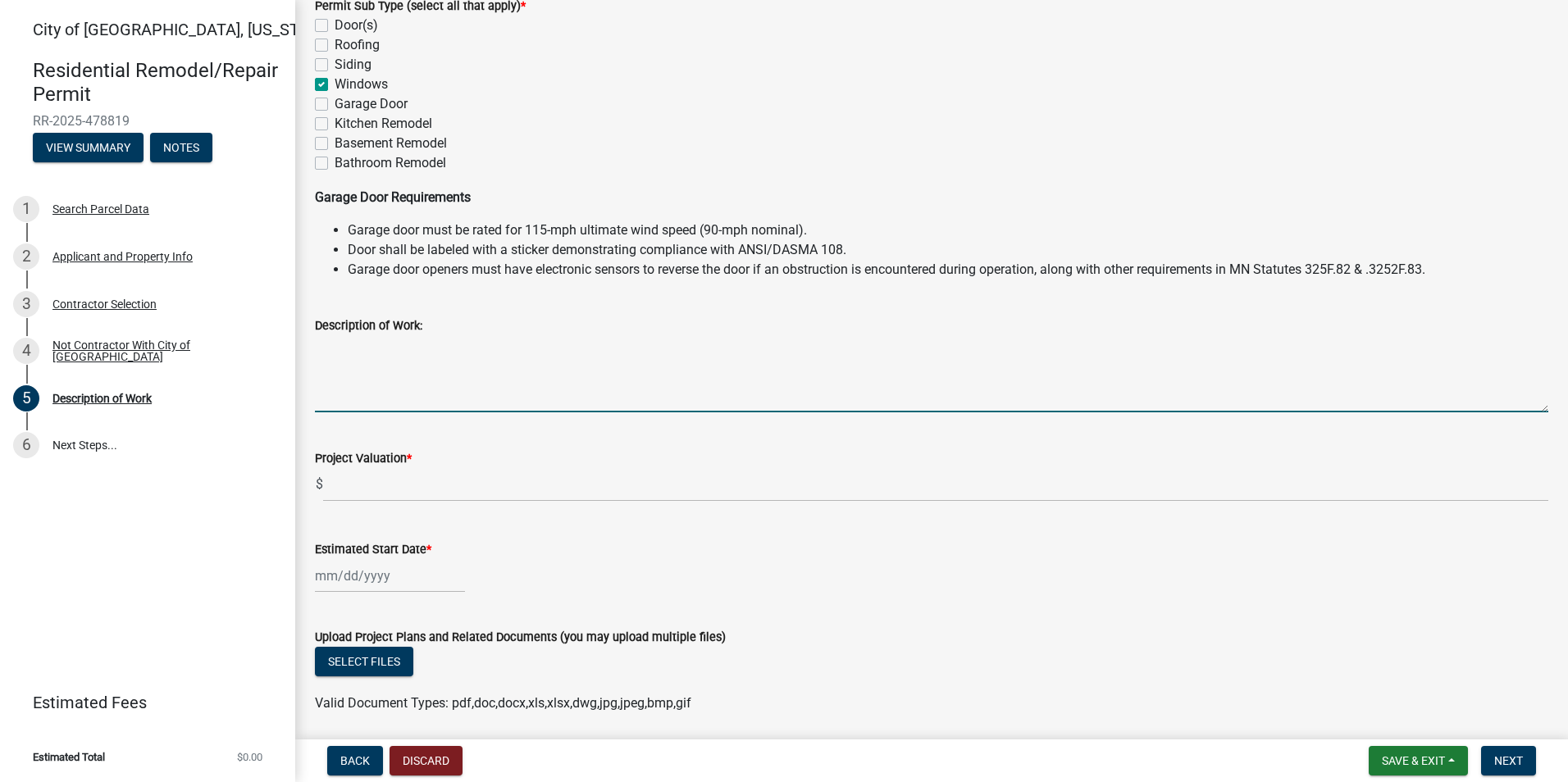
click at [390, 386] on textarea "Description of Work:" at bounding box center [932, 374] width 1233 height 77
type textarea "Replacing 1 window."
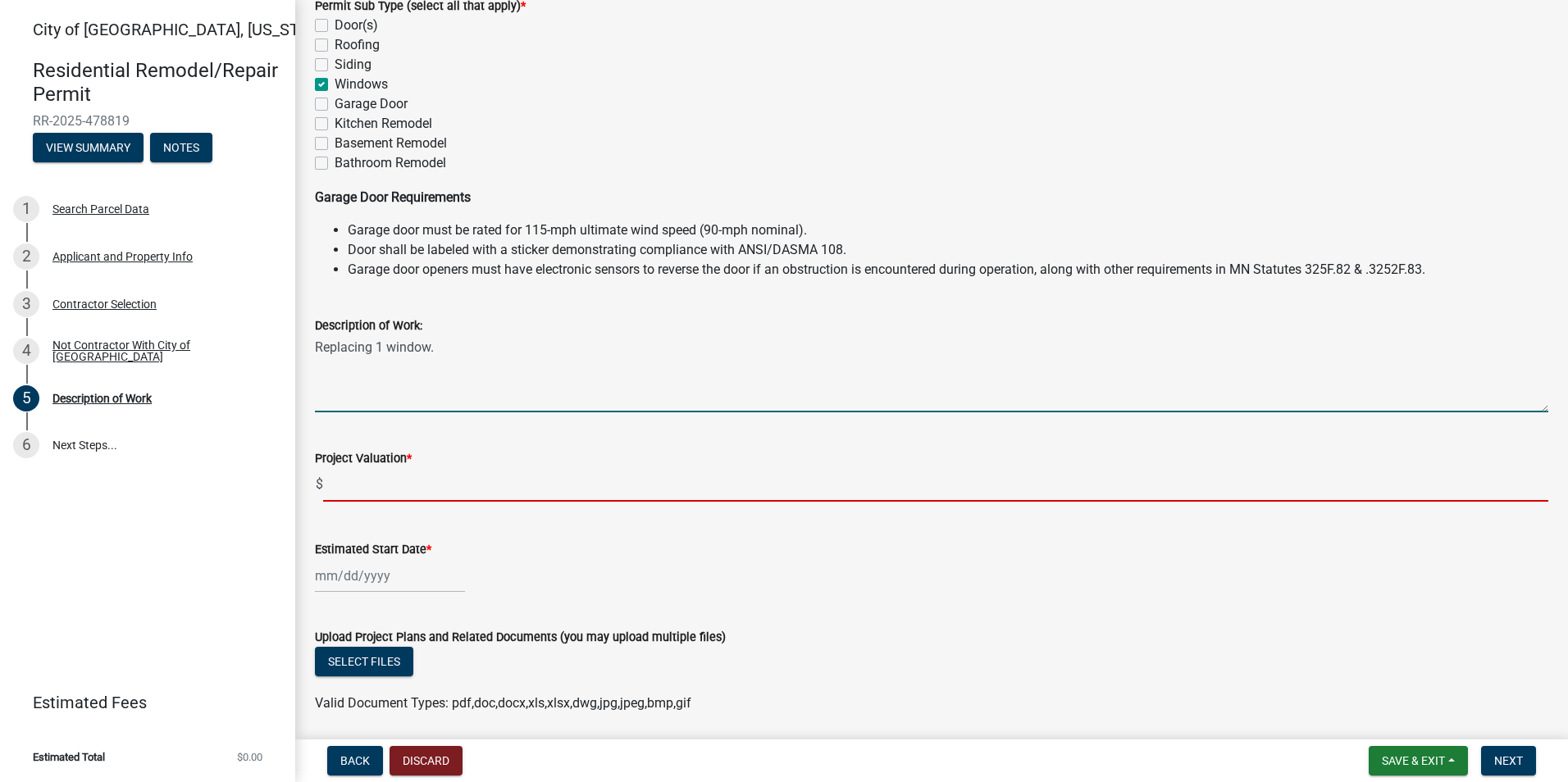
click at [386, 488] on input "text" at bounding box center [936, 485] width 1225 height 33
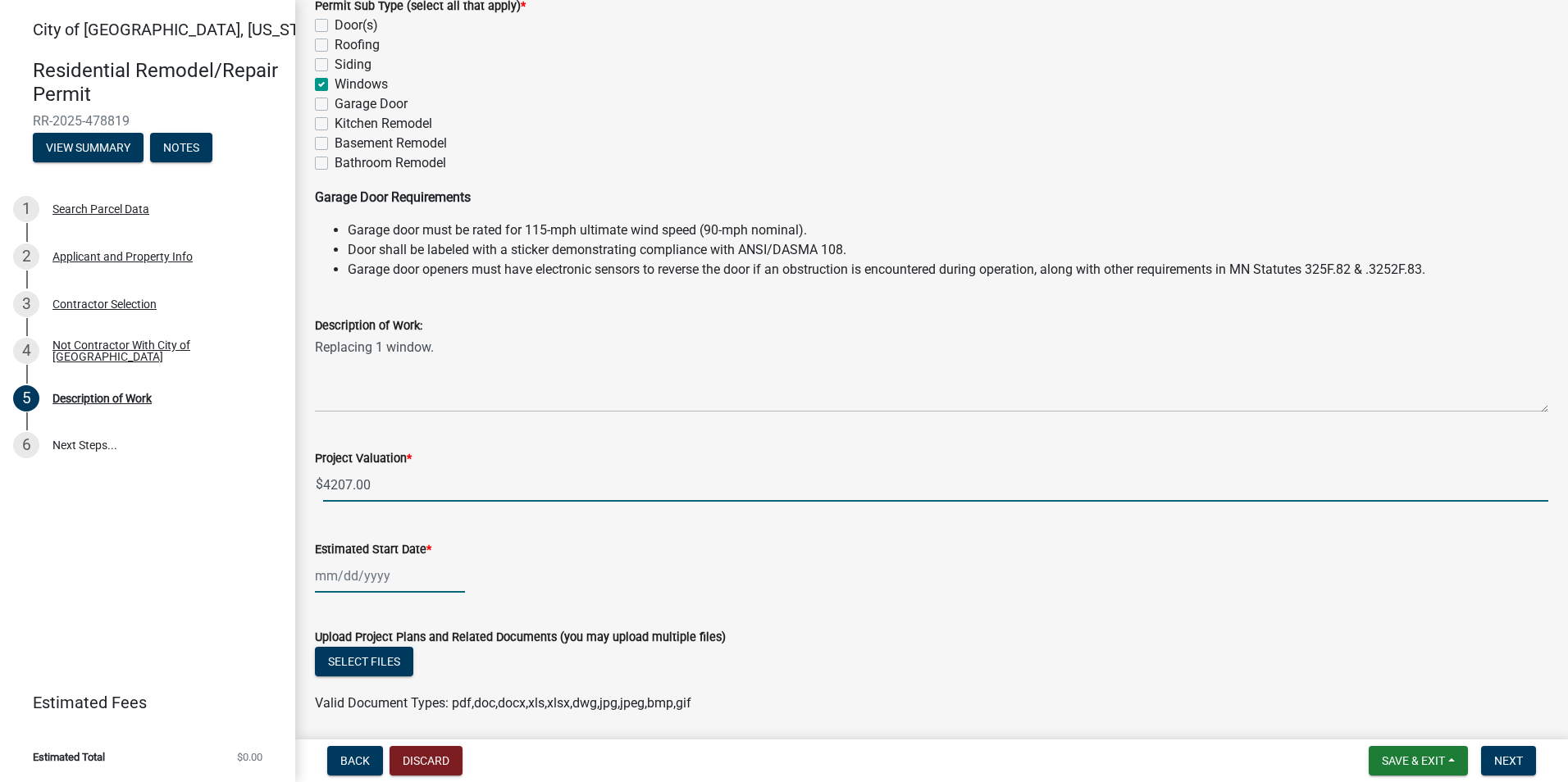
type input "4207"
click at [360, 583] on div at bounding box center [390, 576] width 150 height 33
select select "9"
select select "2025"
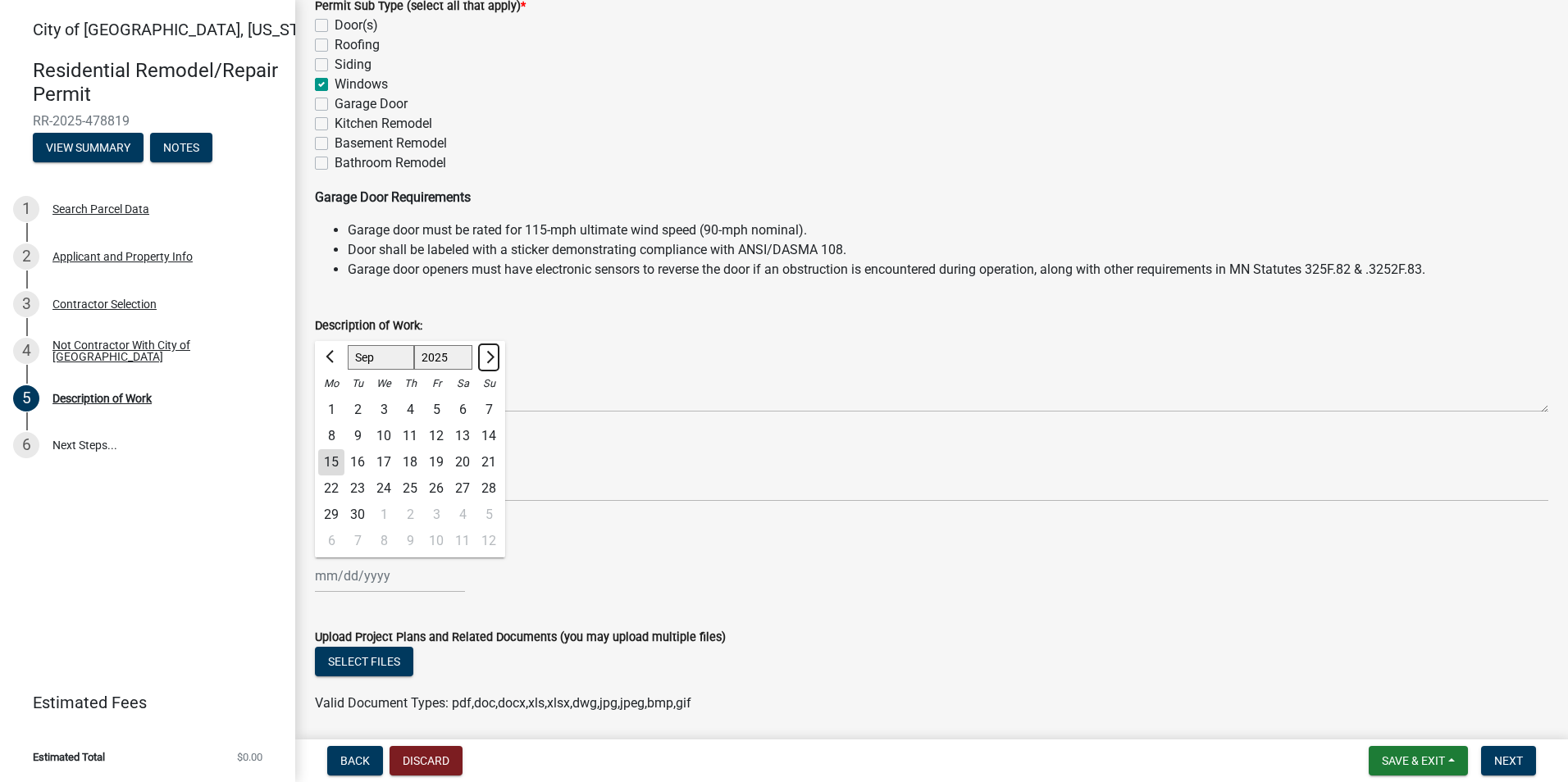
click at [491, 359] on span "Next month" at bounding box center [489, 357] width 12 height 12
click at [329, 357] on span "Previous month" at bounding box center [332, 357] width 12 height 12
click at [489, 358] on span "Next month" at bounding box center [489, 357] width 12 height 12
select select "10"
click at [359, 464] on div "14" at bounding box center [358, 462] width 27 height 27
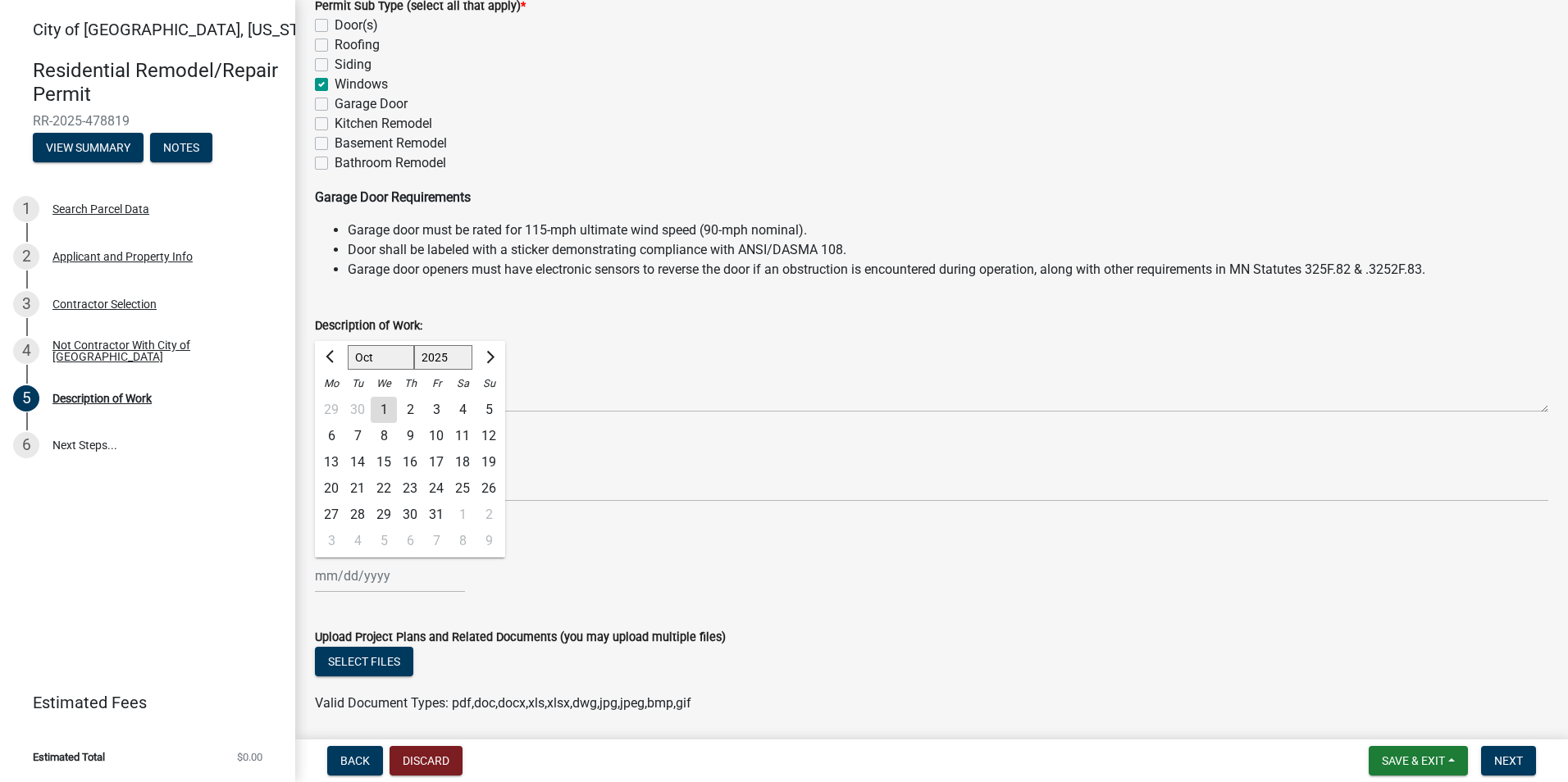
type input "10/14/2025"
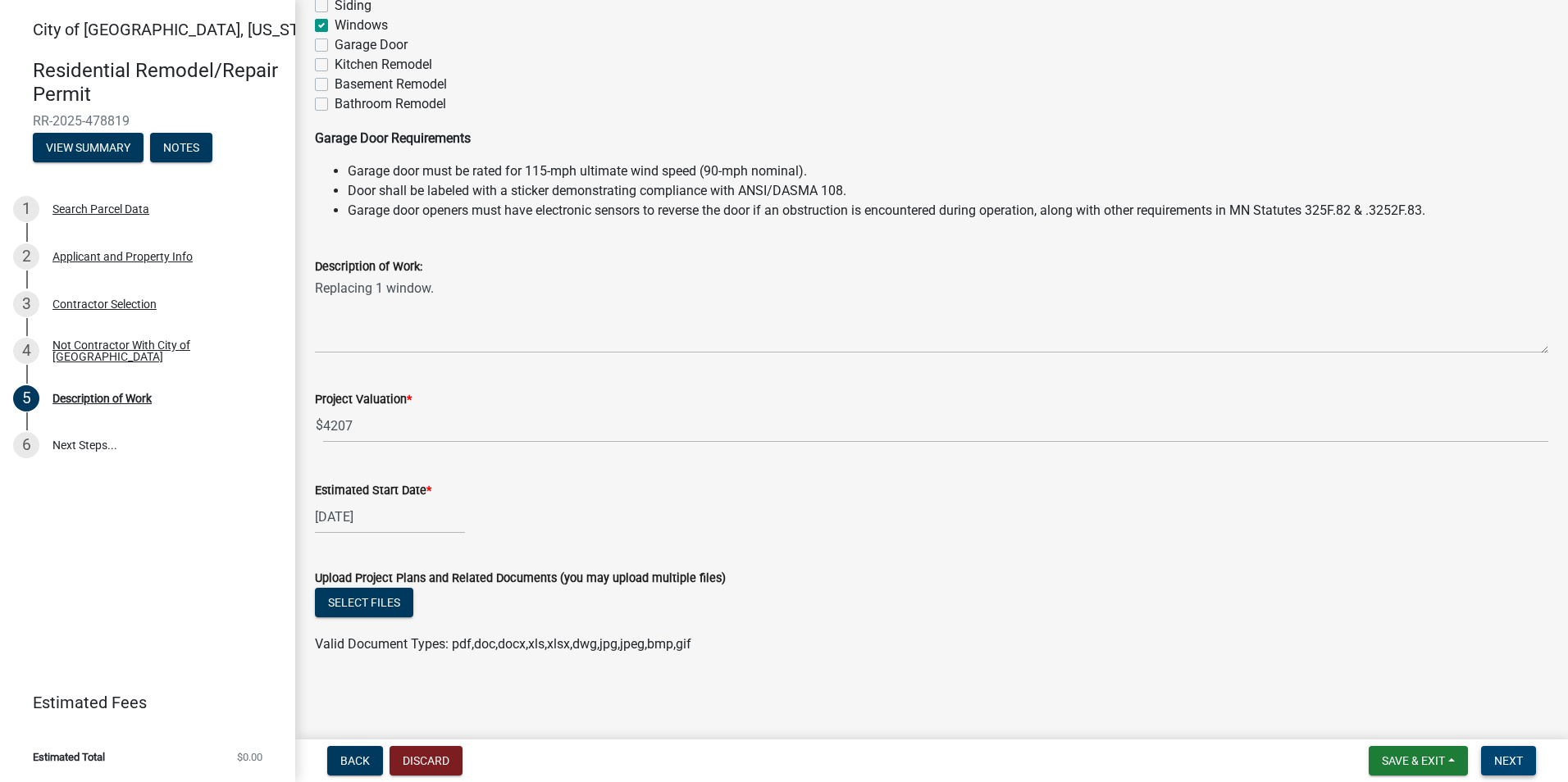
click at [1502, 762] on span "Next" at bounding box center [1508, 760] width 29 height 13
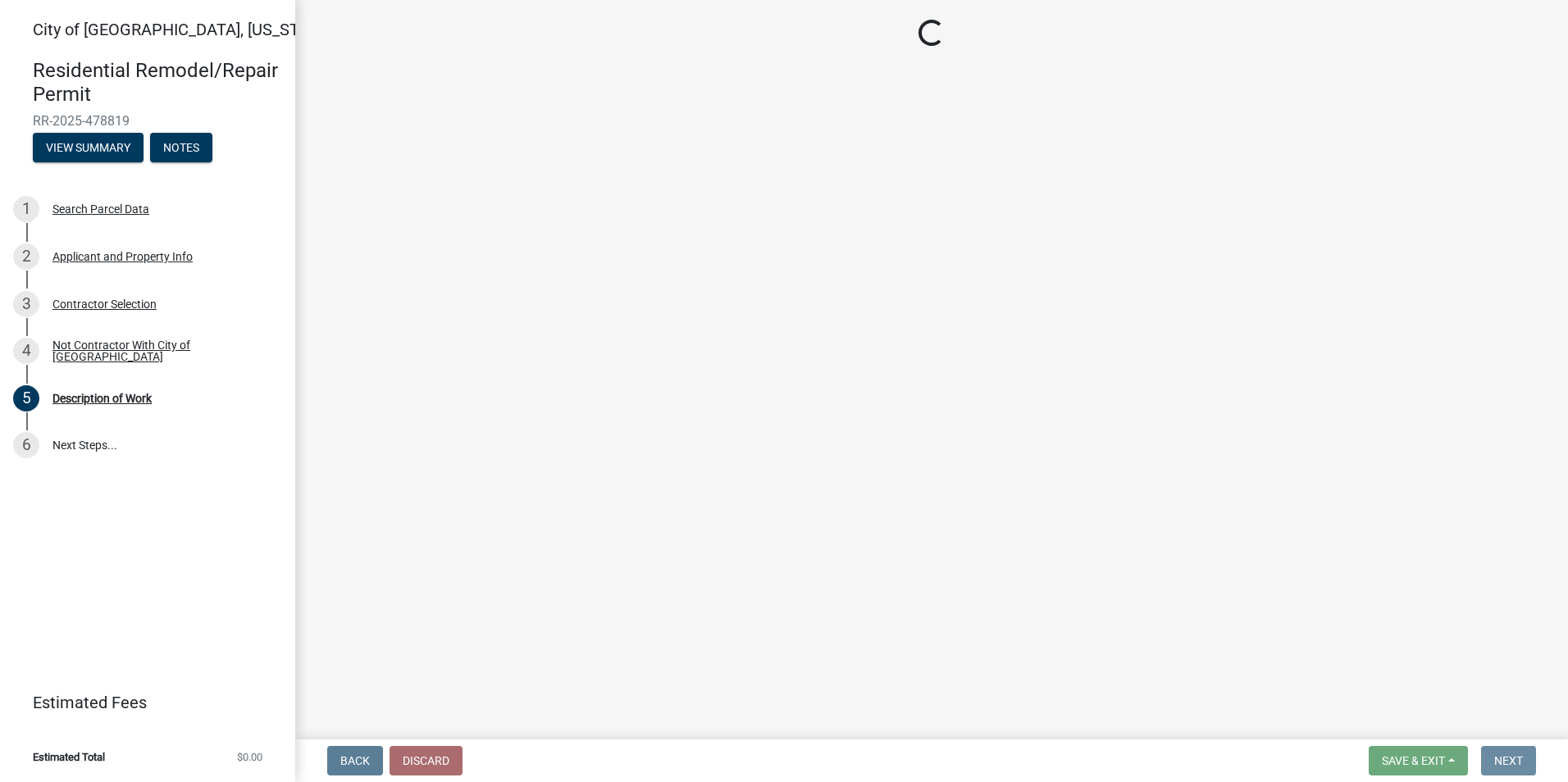
scroll to position [0, 0]
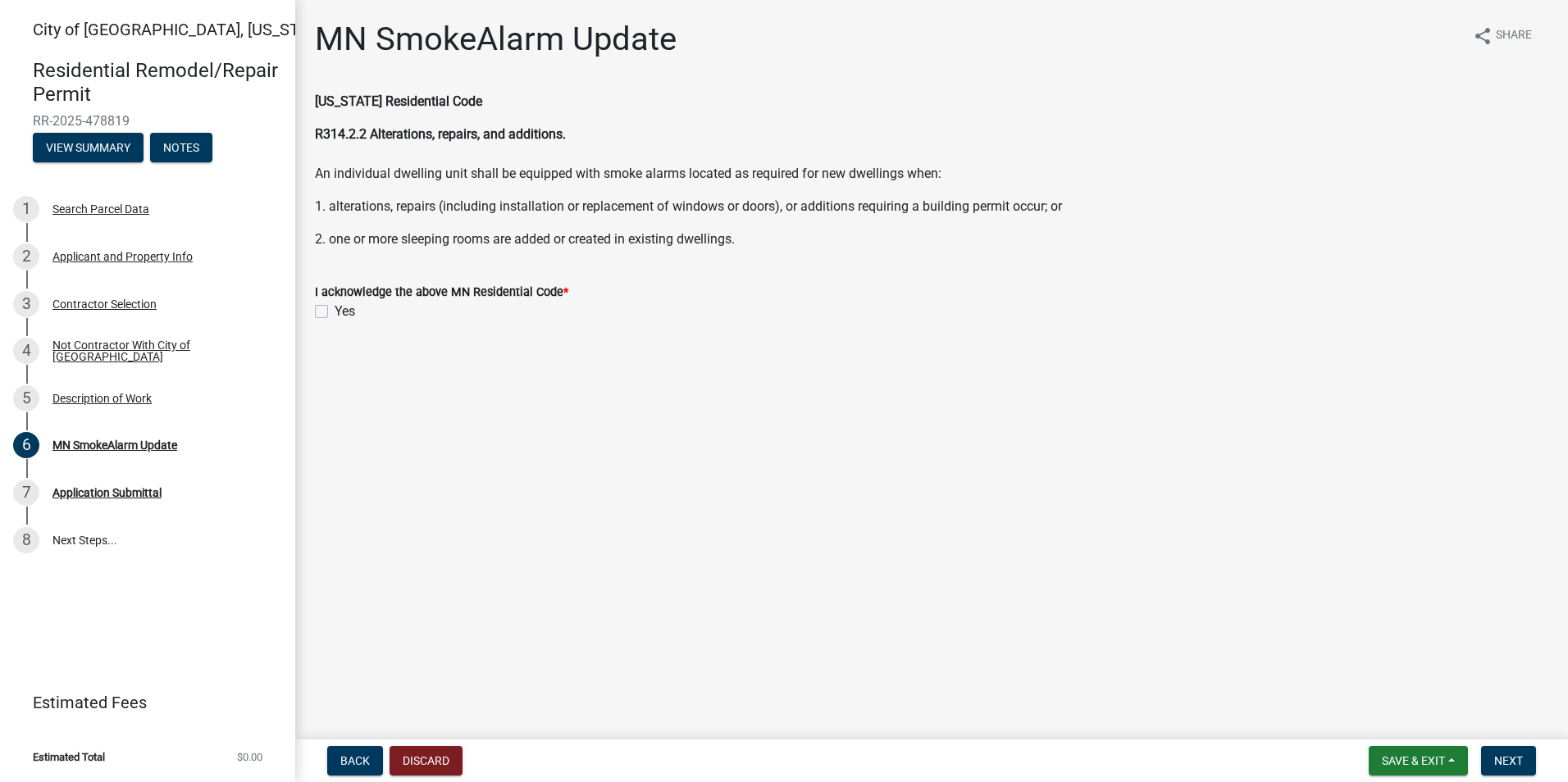
click at [335, 306] on label "Yes" at bounding box center [345, 311] width 21 height 20
click at [335, 306] on input "Yes" at bounding box center [340, 306] width 11 height 11
checkbox input "true"
click at [1505, 762] on span "Next" at bounding box center [1508, 760] width 29 height 13
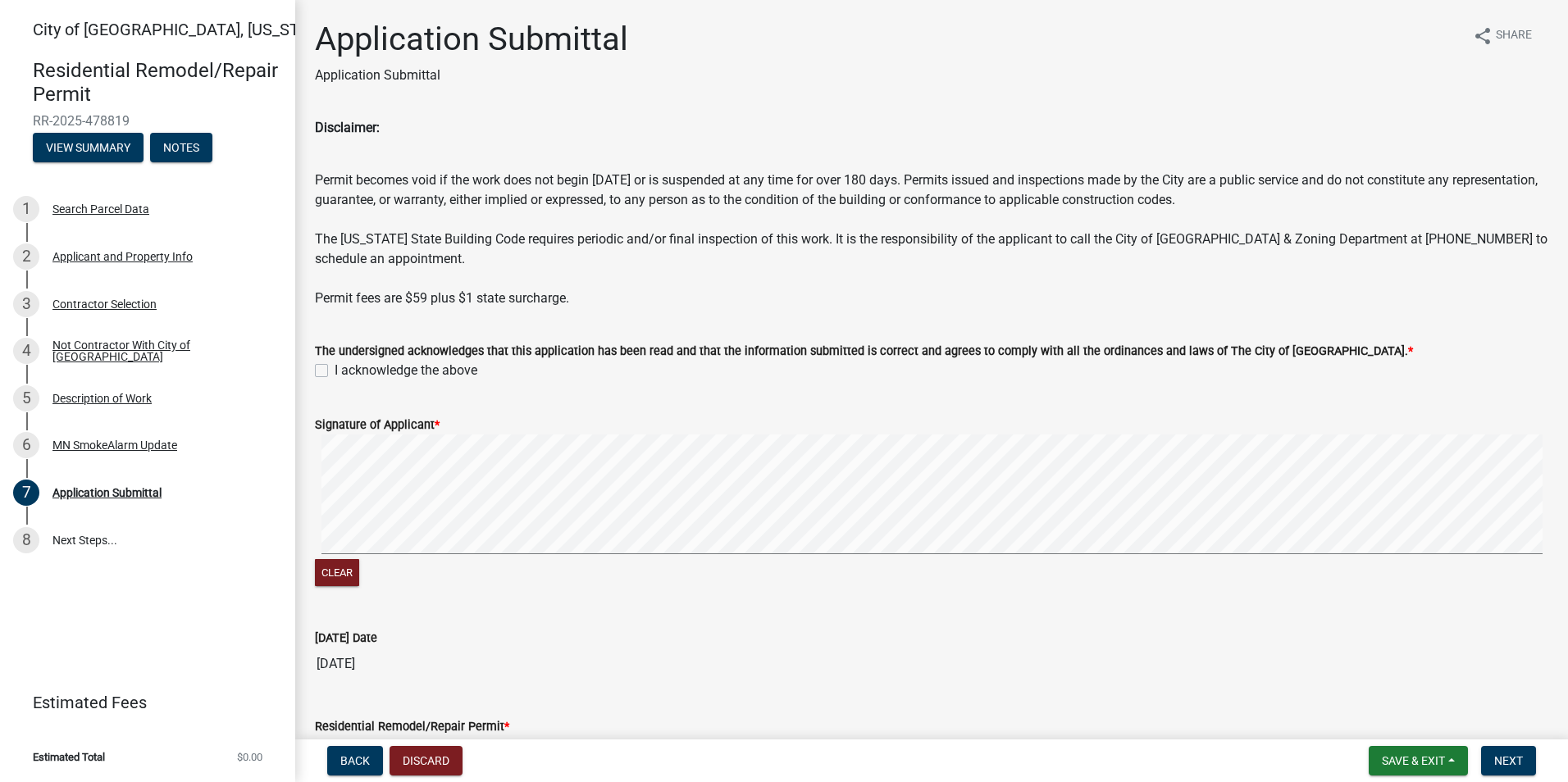
click at [335, 374] on label "I acknowledge the above" at bounding box center [406, 370] width 143 height 20
click at [335, 371] on input "I acknowledge the above" at bounding box center [340, 365] width 11 height 11
checkbox input "true"
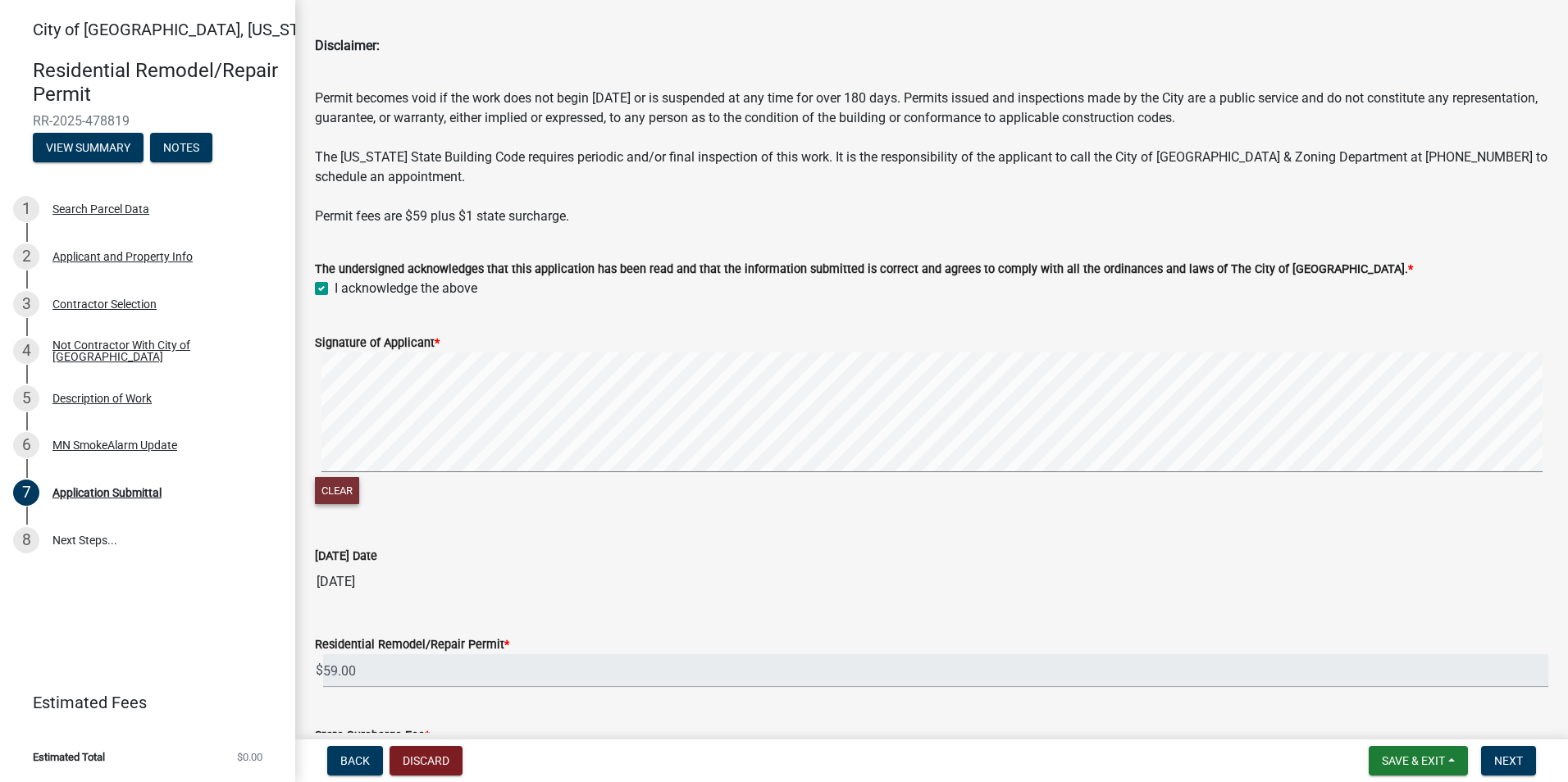
click at [347, 495] on button "Clear" at bounding box center [337, 490] width 44 height 27
click at [385, 488] on div "Clear" at bounding box center [932, 430] width 1233 height 156
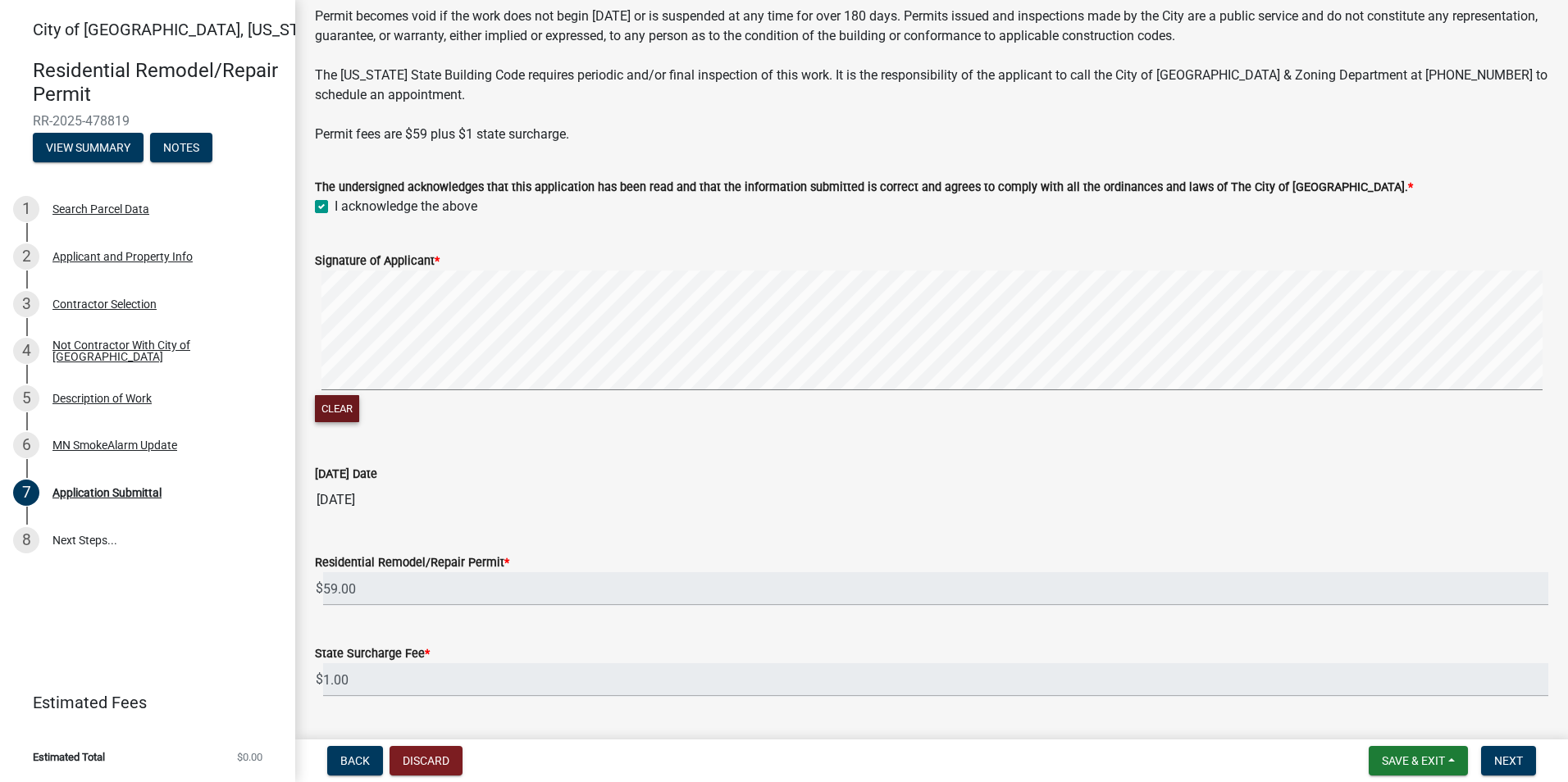
scroll to position [220, 0]
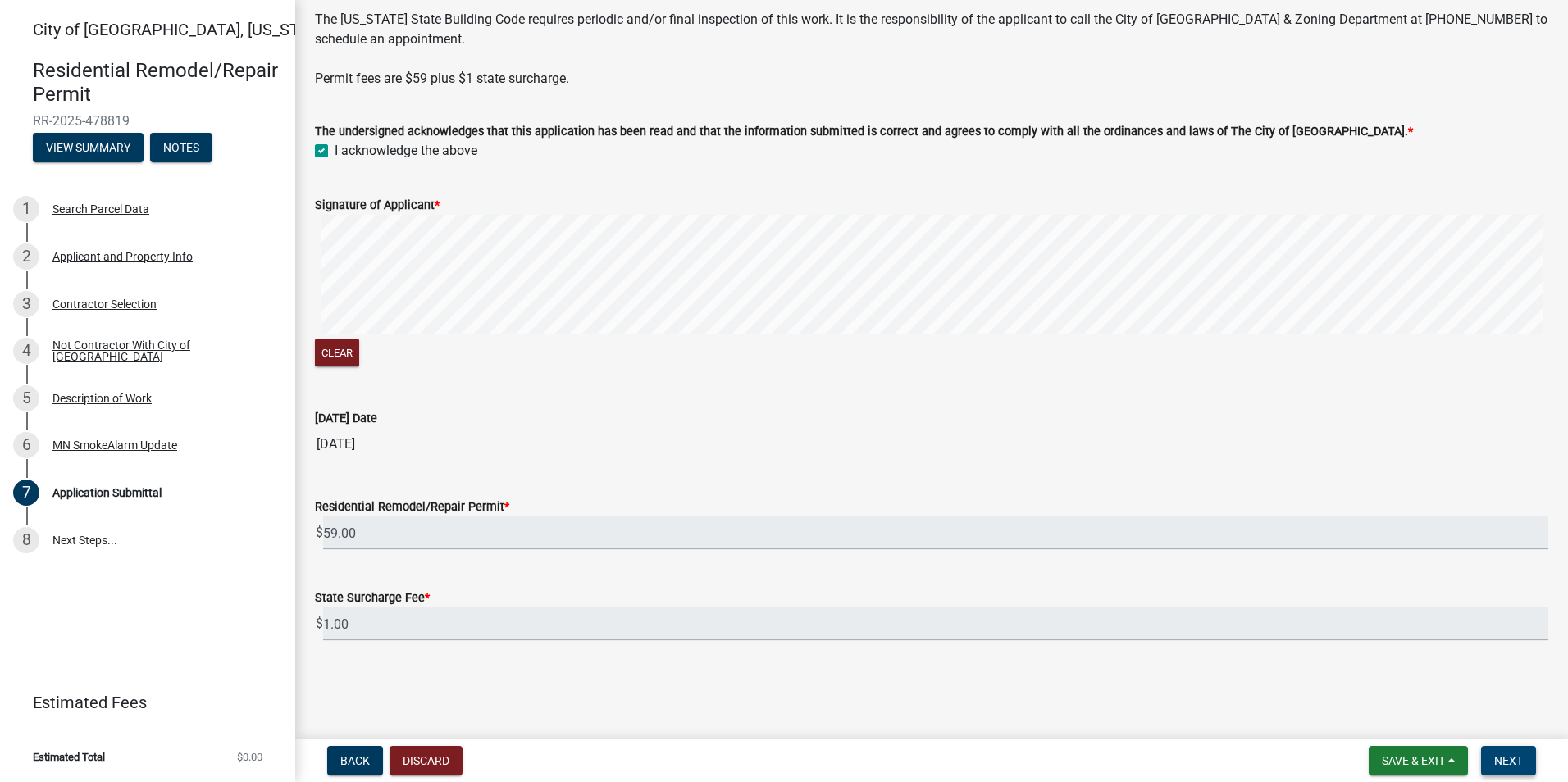
click at [1507, 765] on span "Next" at bounding box center [1508, 760] width 29 height 13
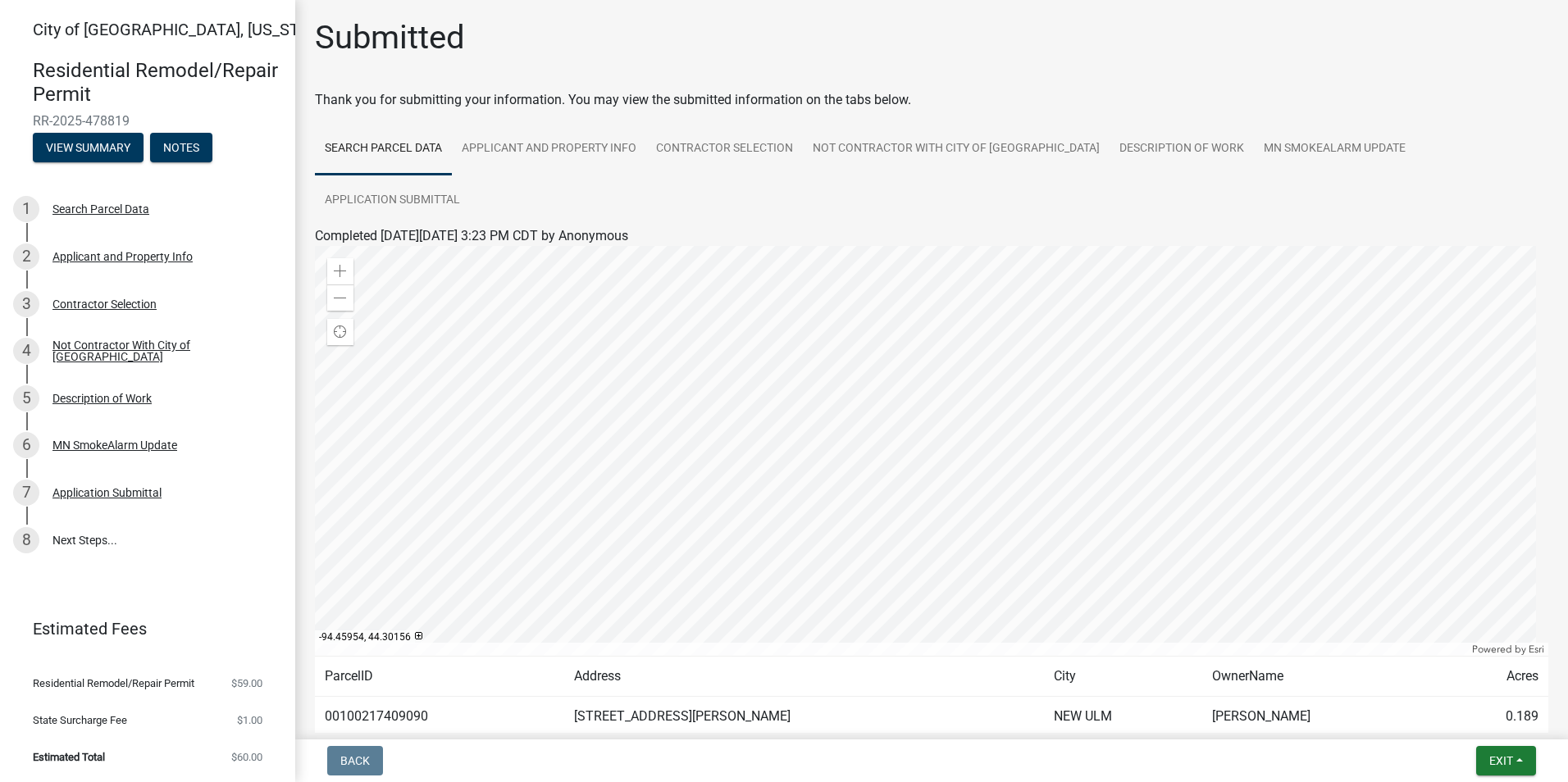
scroll to position [0, 0]
click at [1527, 757] on button "Exit" at bounding box center [1506, 761] width 60 height 30
click at [1442, 680] on button "Save" at bounding box center [1470, 680] width 131 height 39
click at [86, 150] on button "View Summary" at bounding box center [88, 148] width 110 height 30
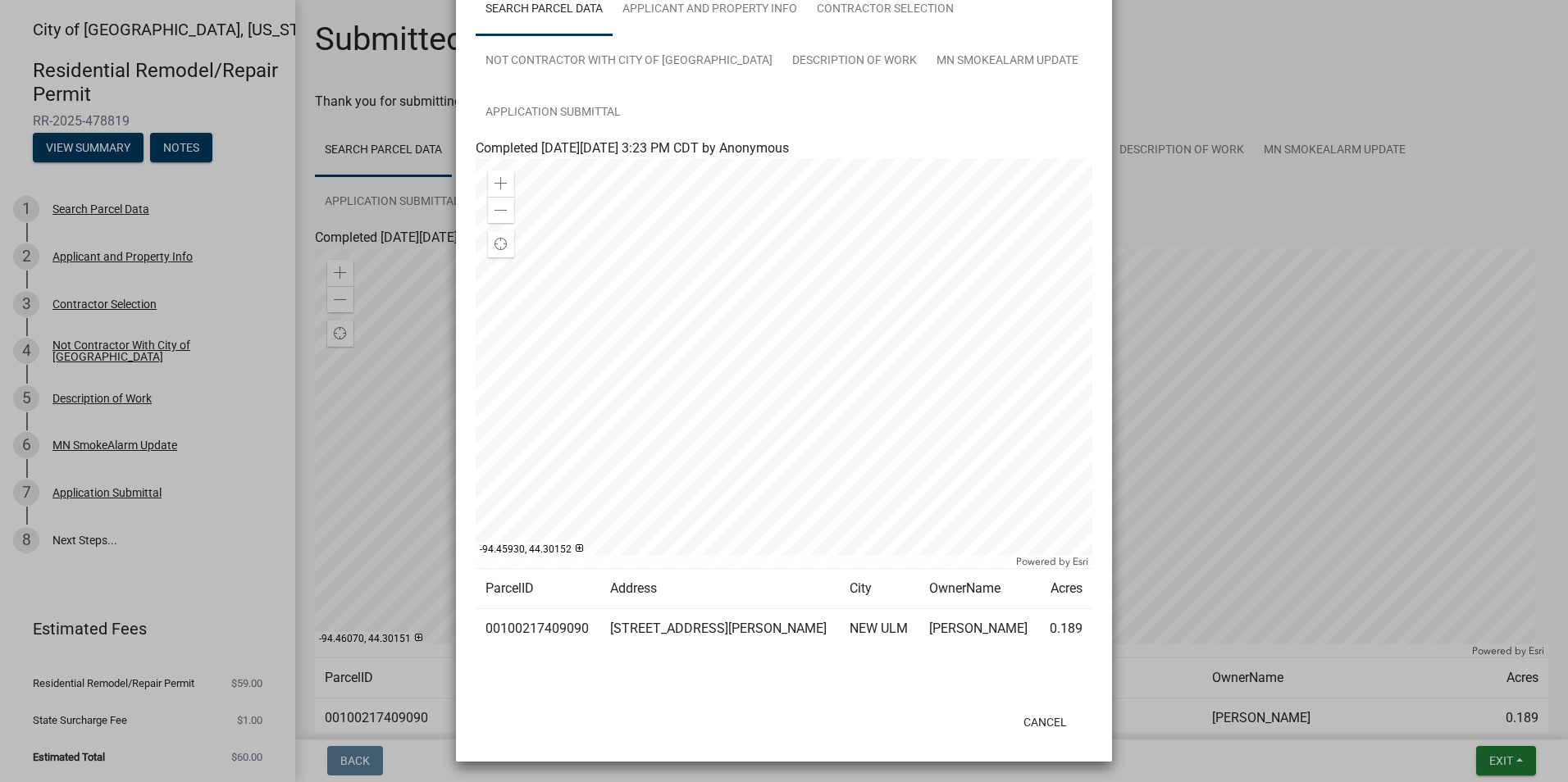
scroll to position [127, 0]
click at [1034, 715] on button "Cancel" at bounding box center [1045, 720] width 70 height 30
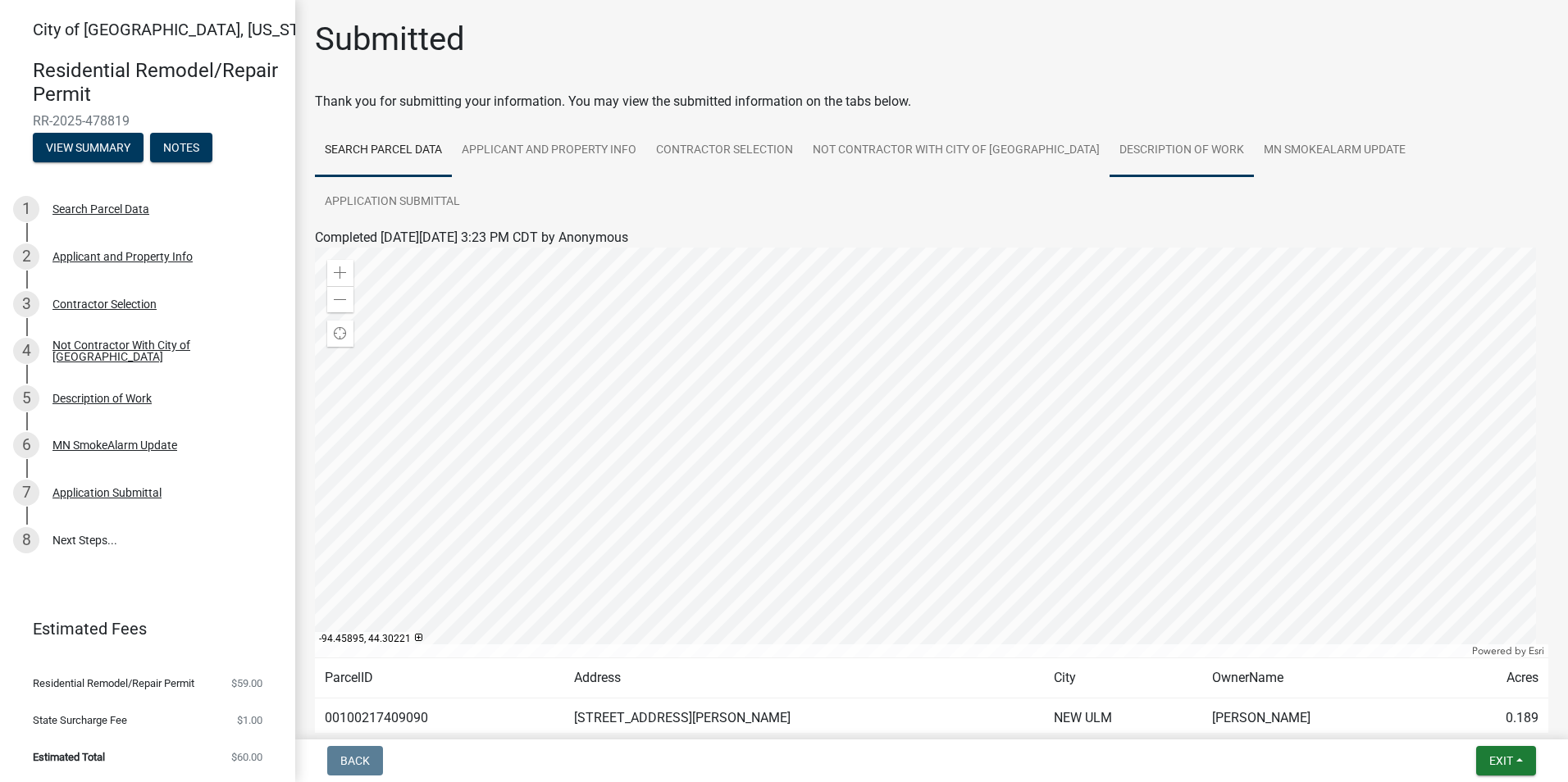
click at [1146, 141] on link "Description of Work" at bounding box center [1182, 151] width 145 height 52
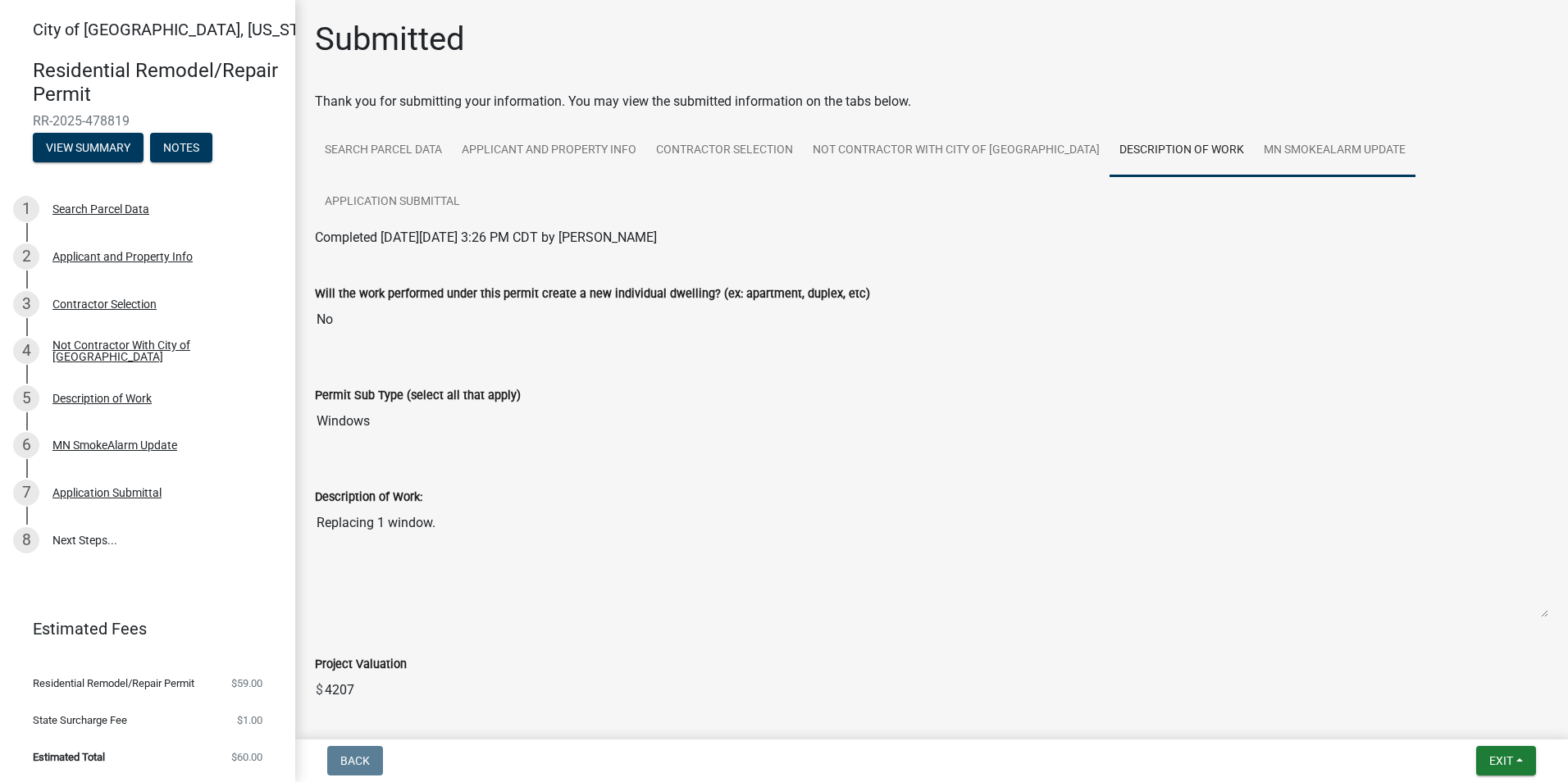
click at [1254, 148] on link "MN SmokeAlarm Update" at bounding box center [1335, 151] width 162 height 52
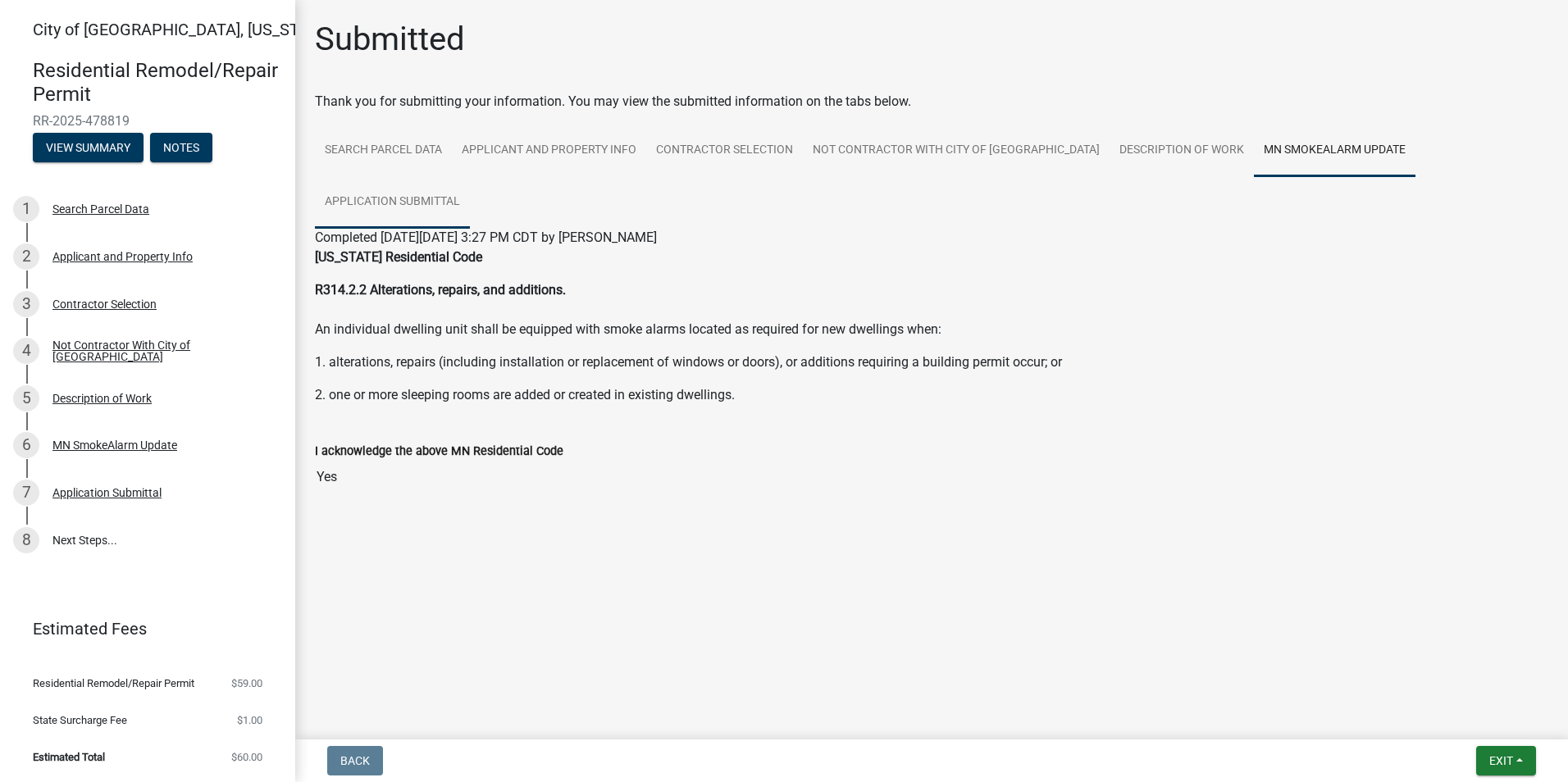
click at [470, 176] on link "Application Submittal" at bounding box center [392, 202] width 155 height 52
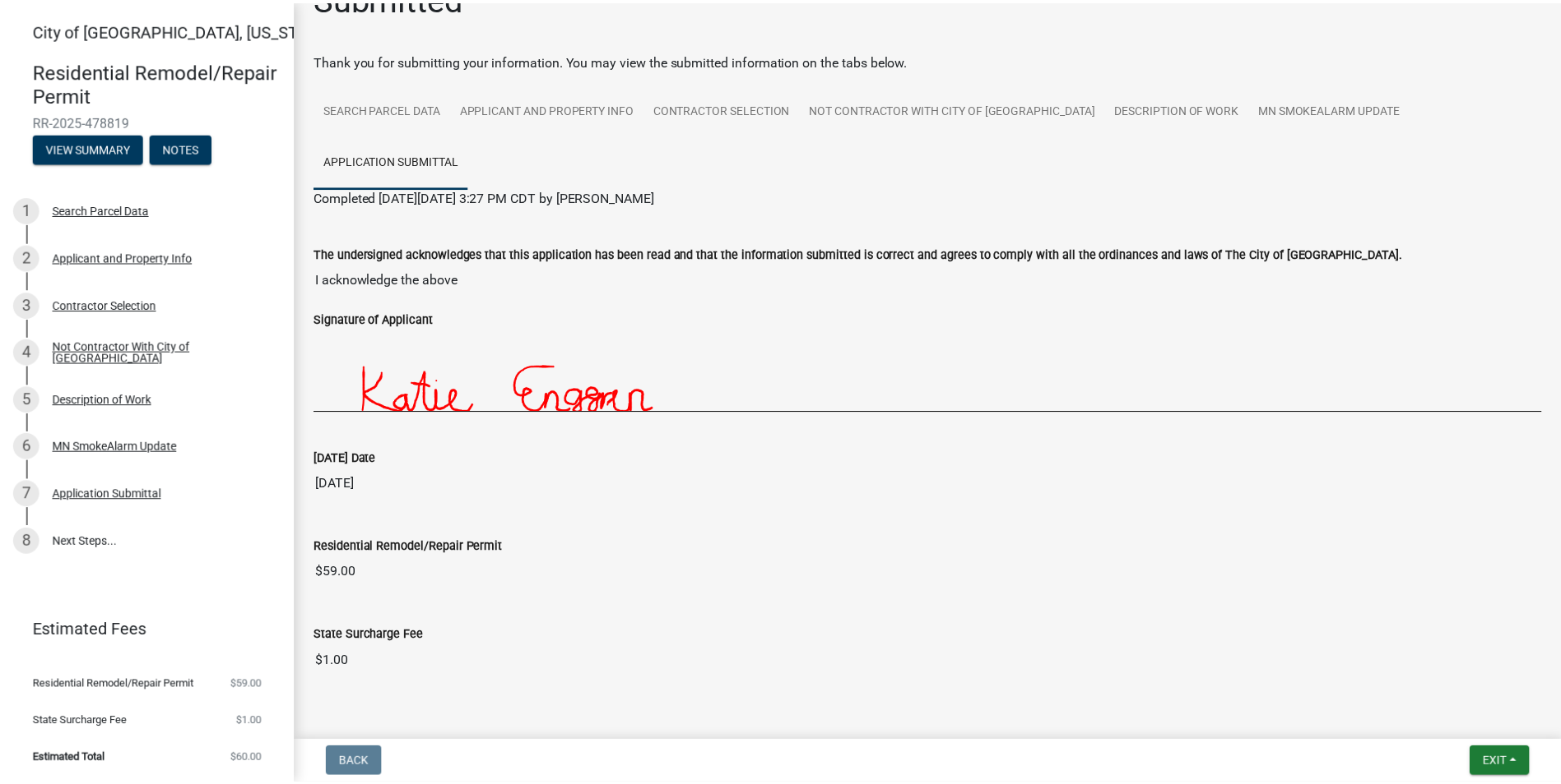
scroll to position [42, 0]
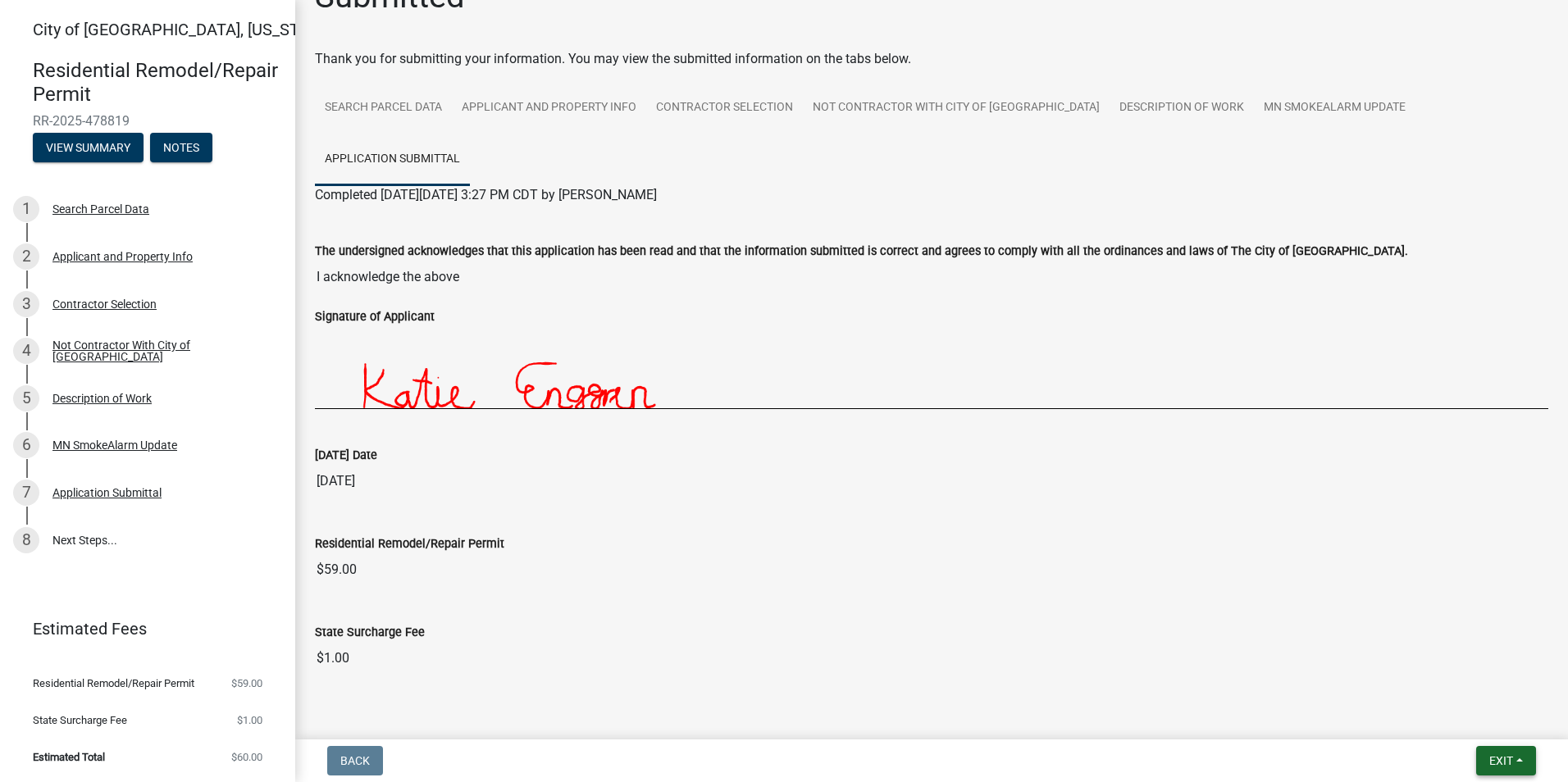
click at [1497, 758] on span "Exit" at bounding box center [1501, 760] width 24 height 13
click at [1444, 723] on button "Save & Exit" at bounding box center [1470, 718] width 131 height 39
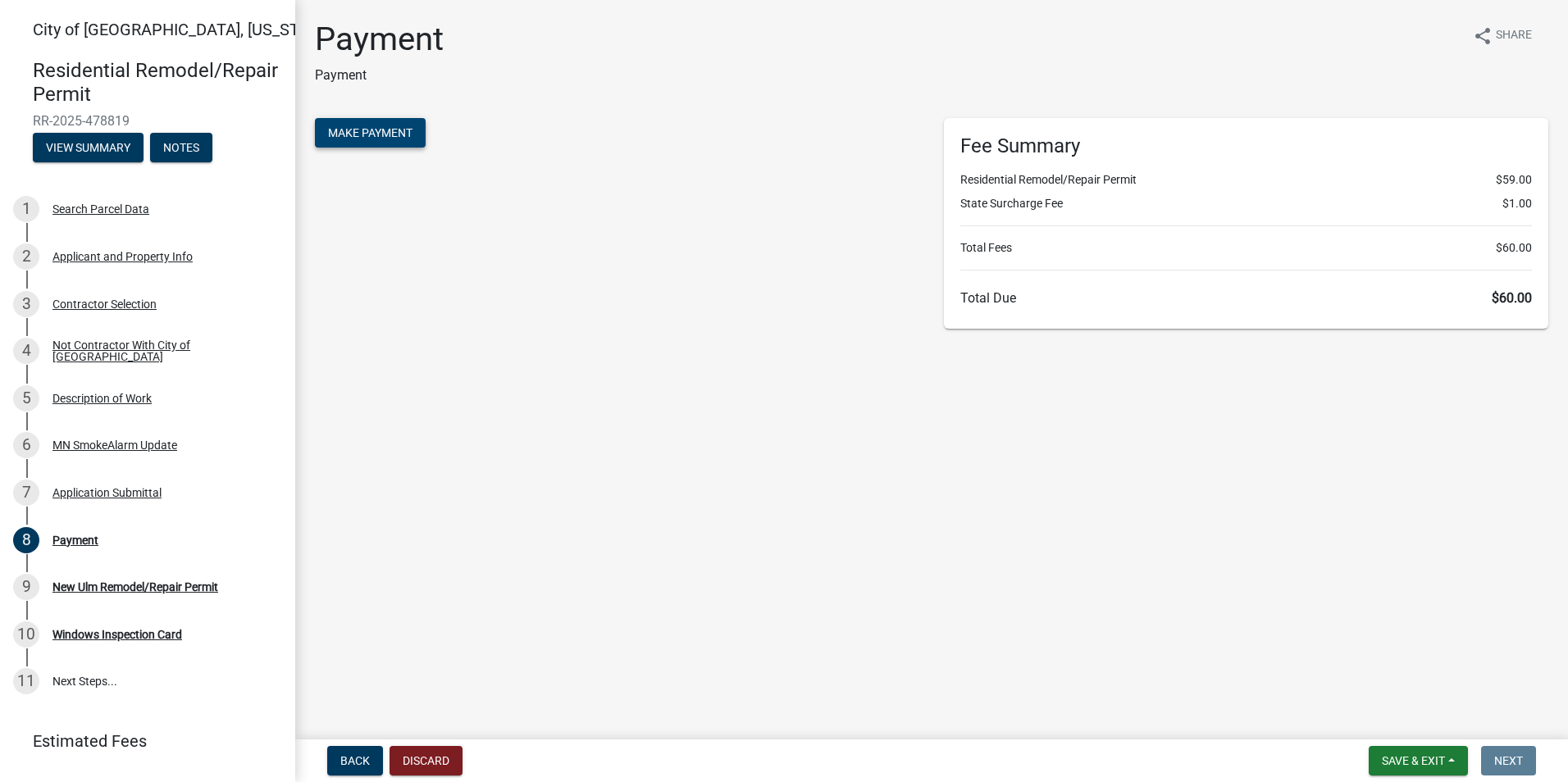
click at [390, 132] on span "Make Payment" at bounding box center [370, 132] width 85 height 13
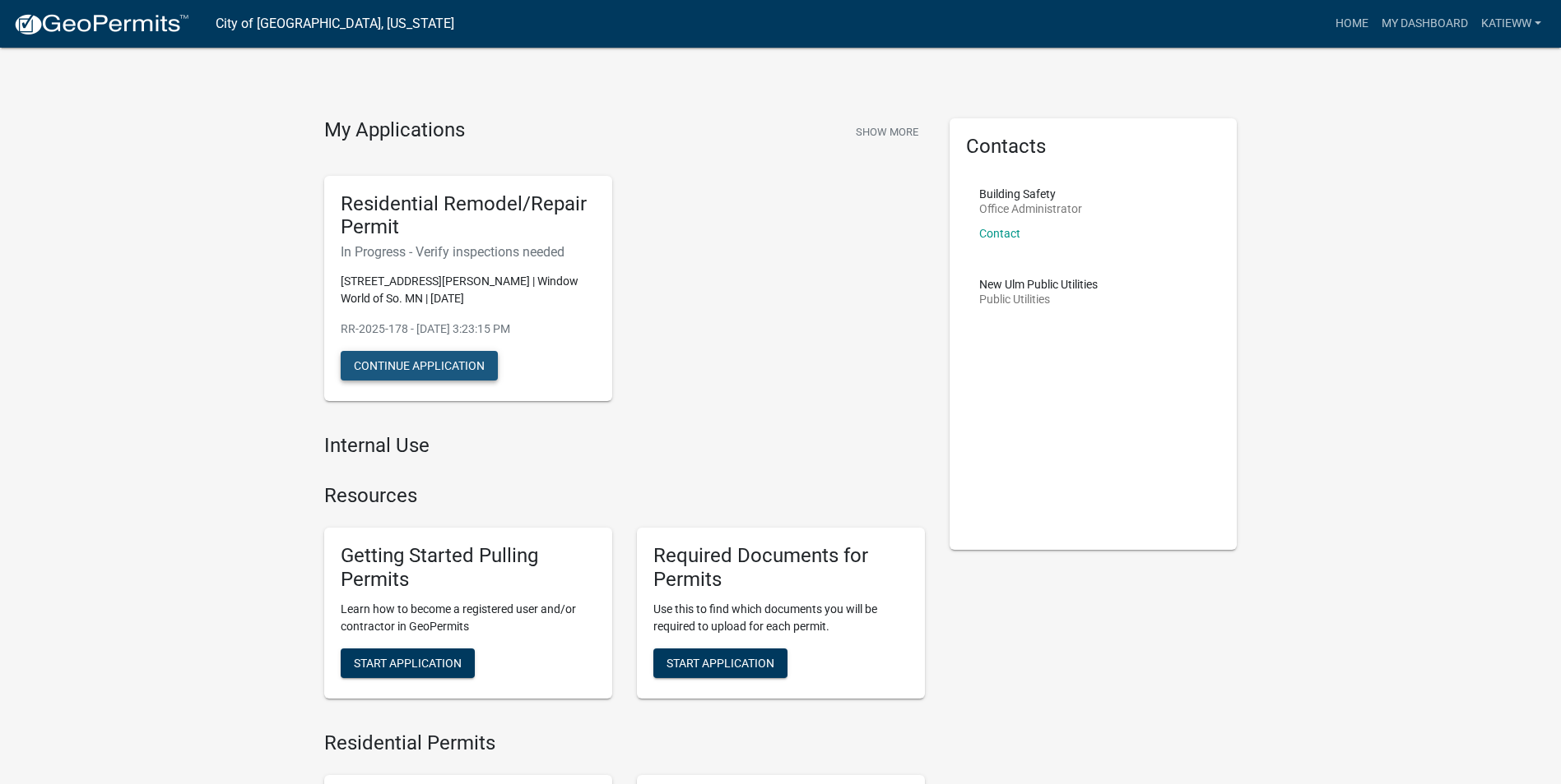
click at [432, 364] on button "Continue Application" at bounding box center [419, 366] width 157 height 30
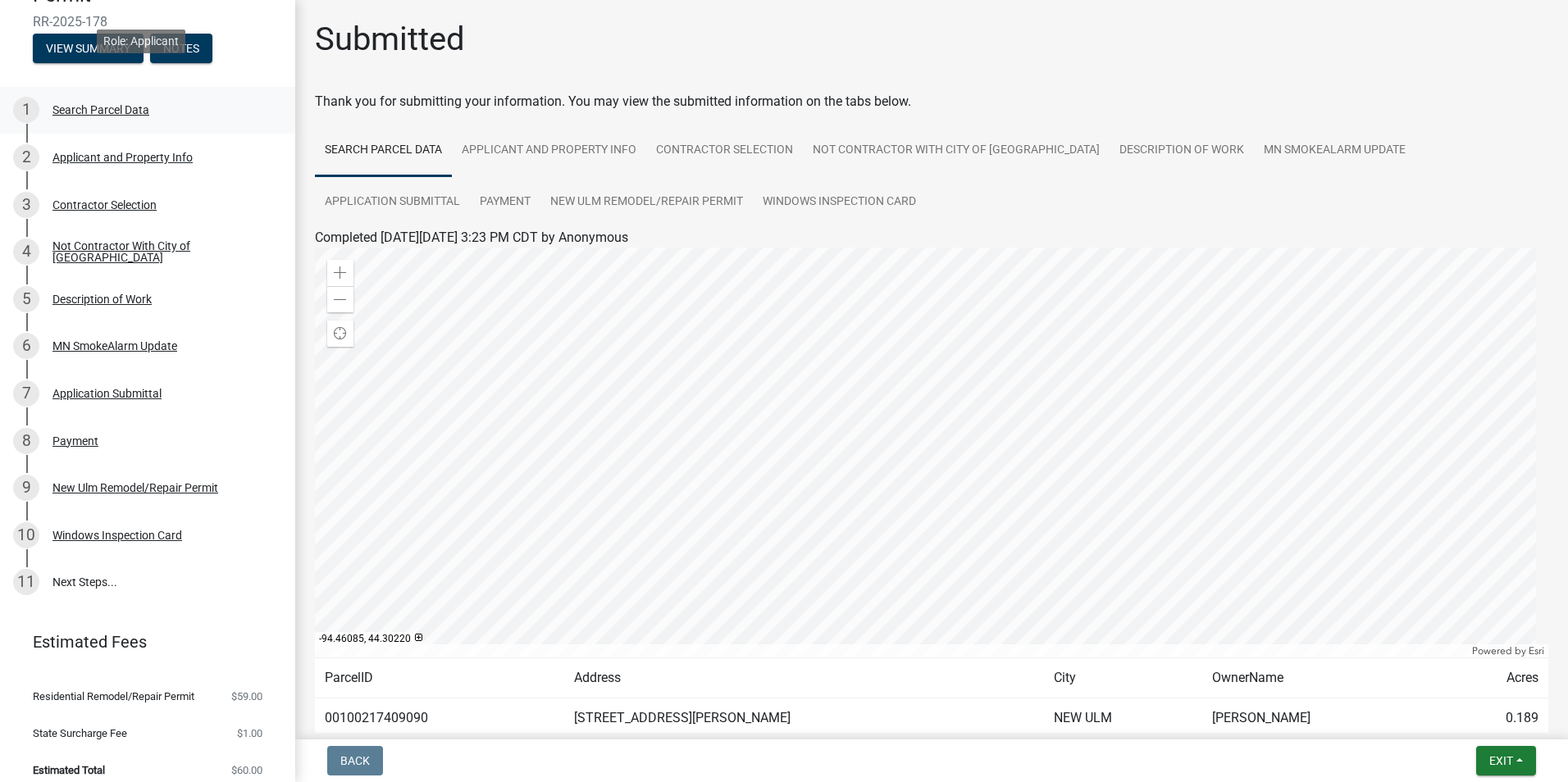
scroll to position [123, 0]
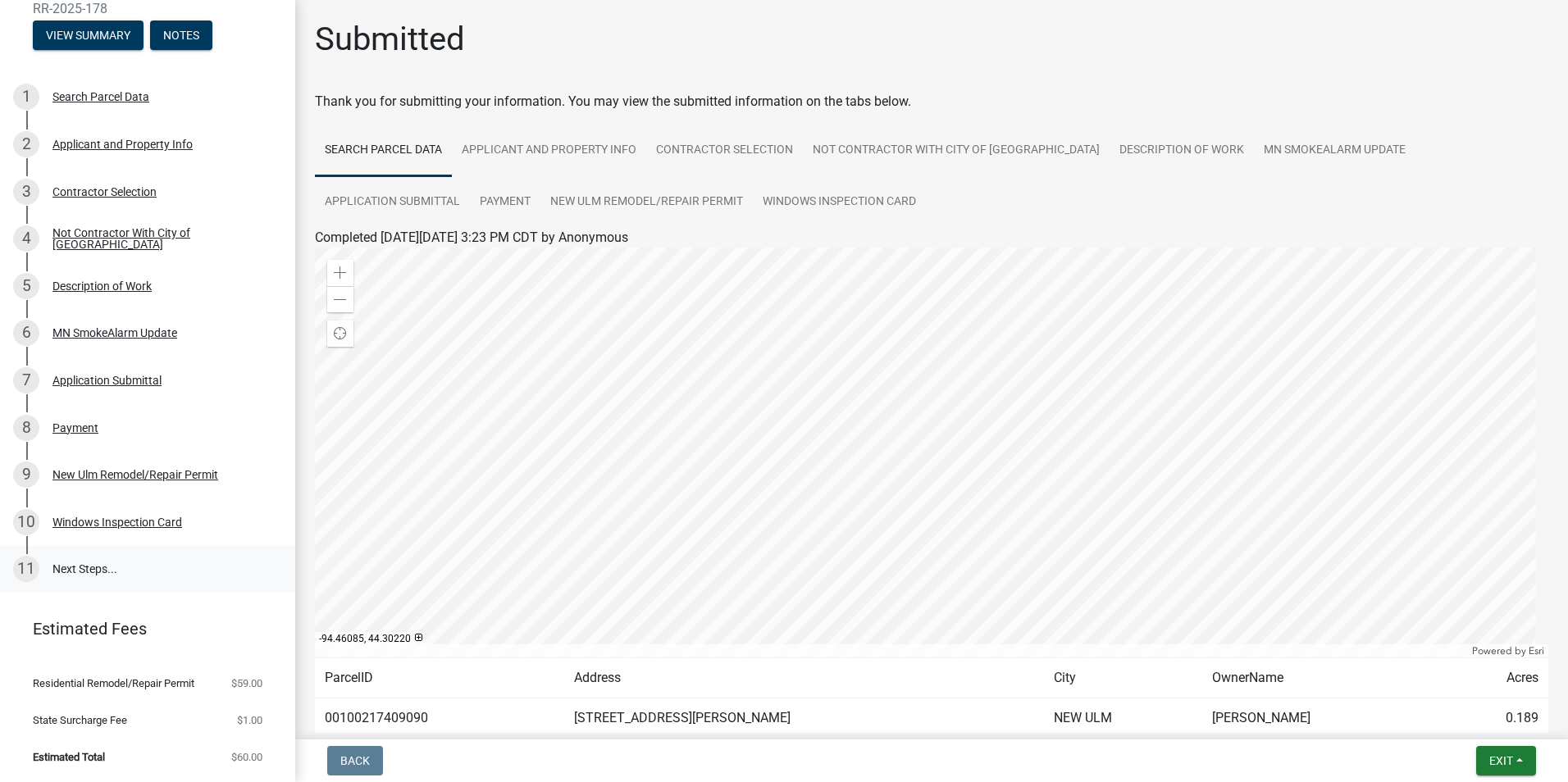
click at [87, 561] on link "11 Next Steps..." at bounding box center [148, 570] width 295 height 47
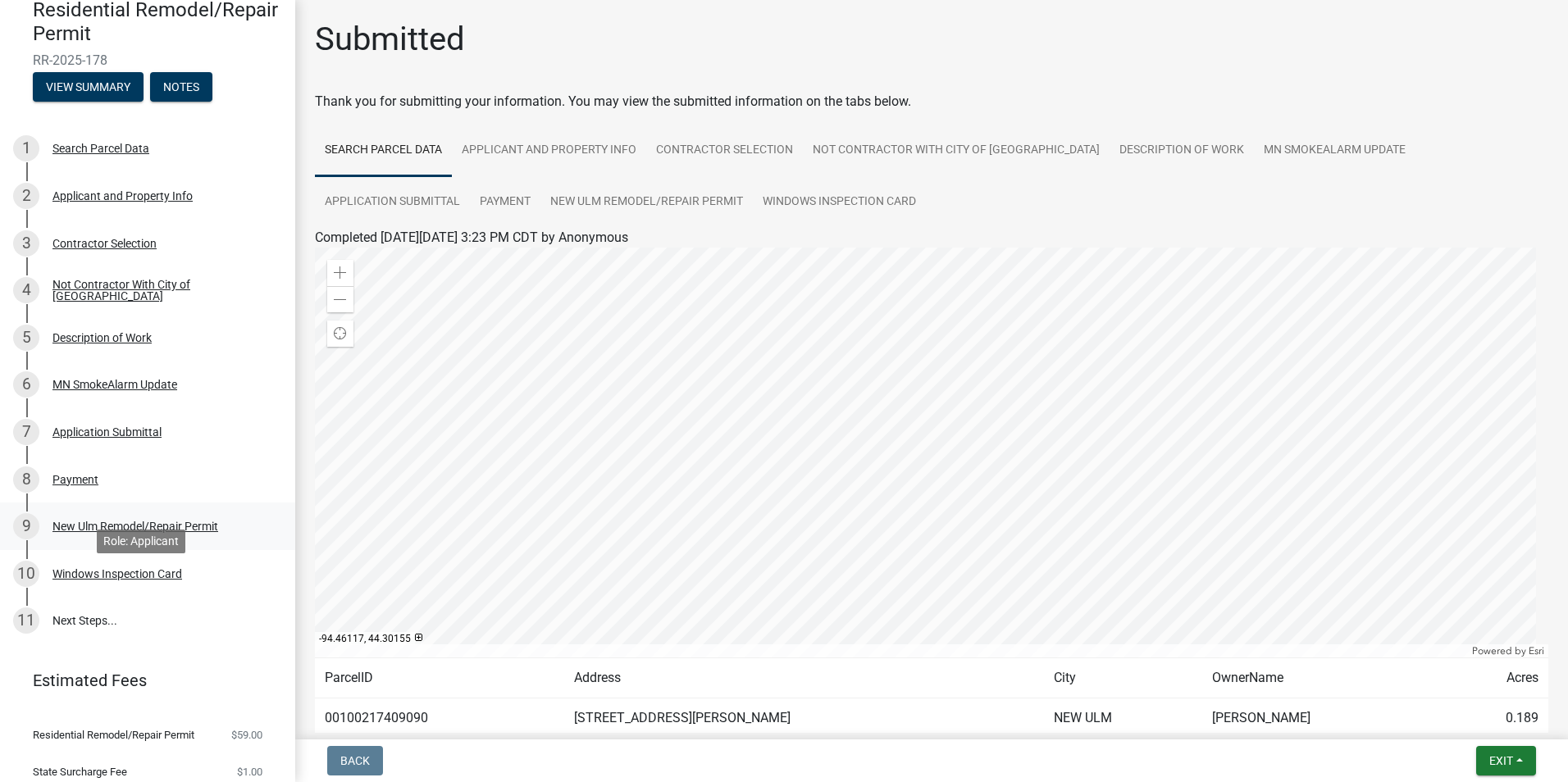
scroll to position [0, 0]
